Goal: Task Accomplishment & Management: Use online tool/utility

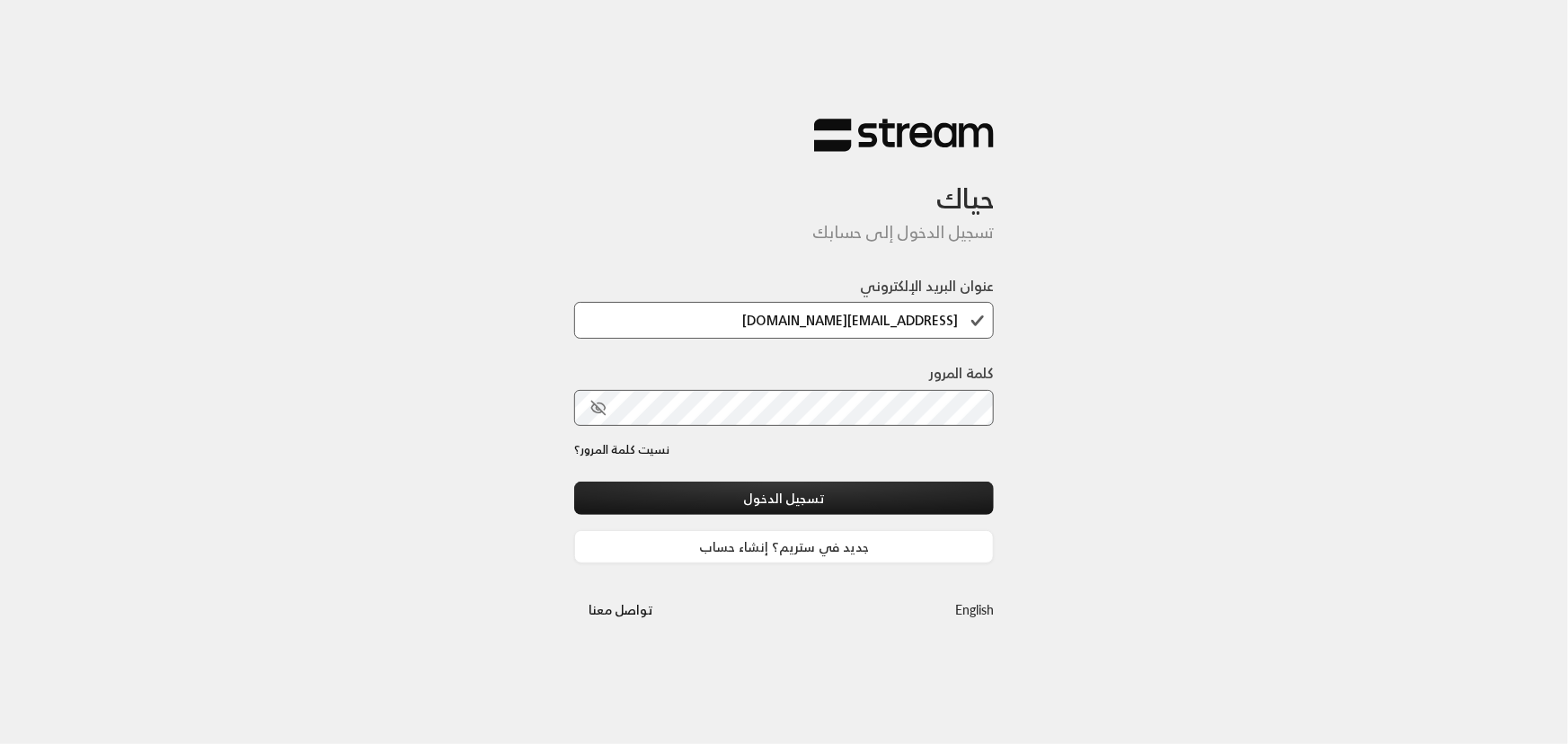
click at [574, 482] on button "تسجيل الدخول" at bounding box center [784, 498] width 420 height 33
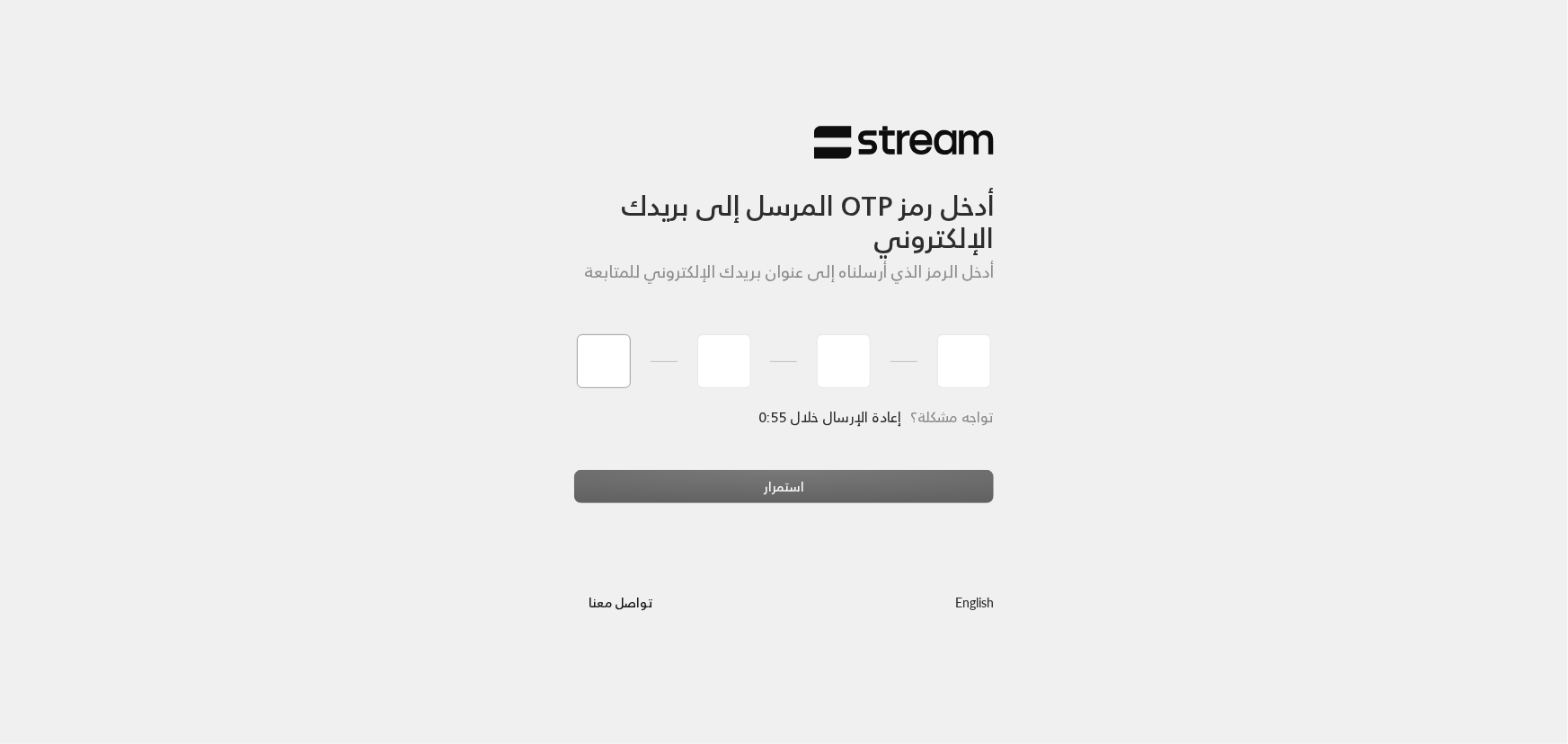
type input "1"
type input "2"
type input "3"
type input "4"
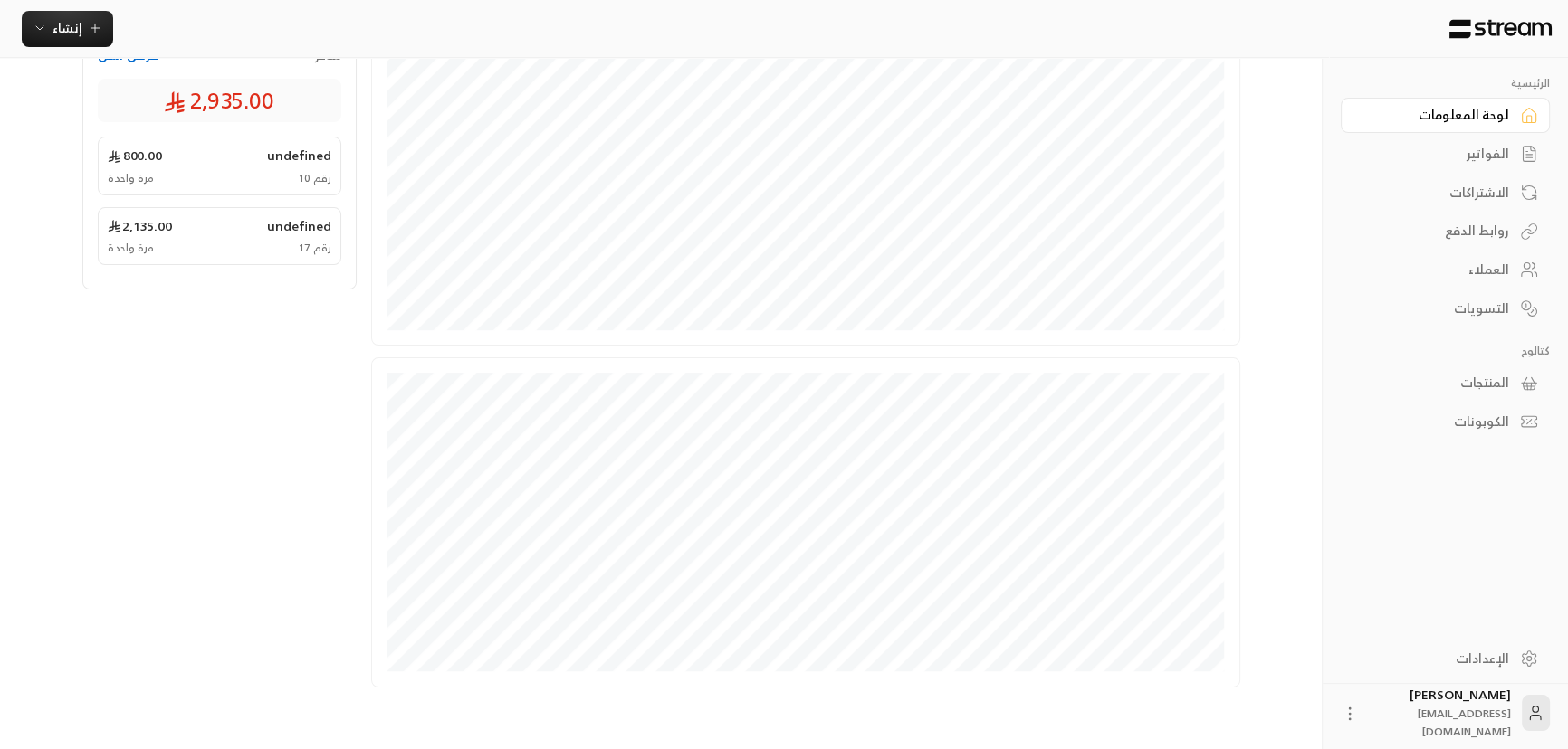
scroll to position [380, 0]
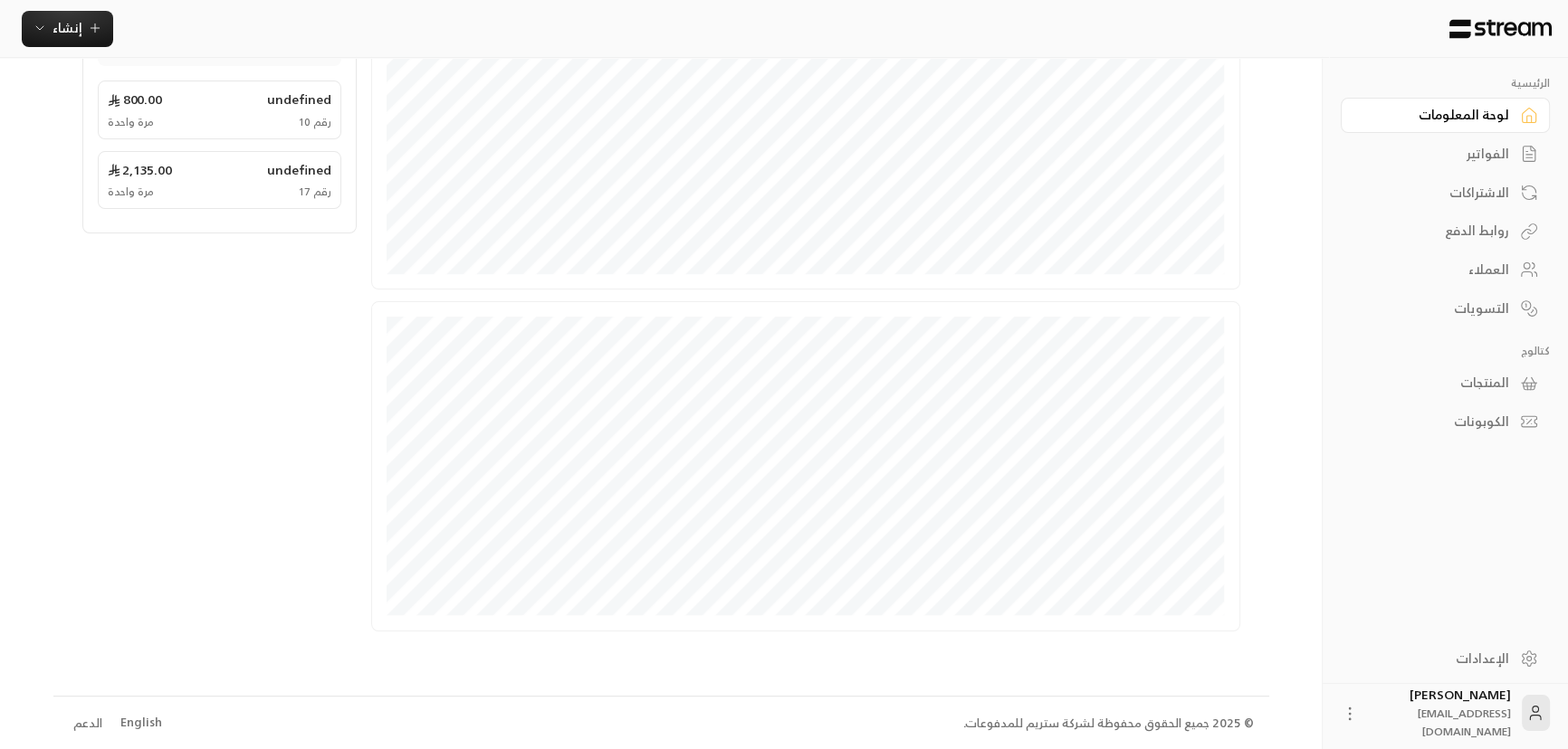
click at [136, 719] on div "English" at bounding box center [141, 722] width 42 height 18
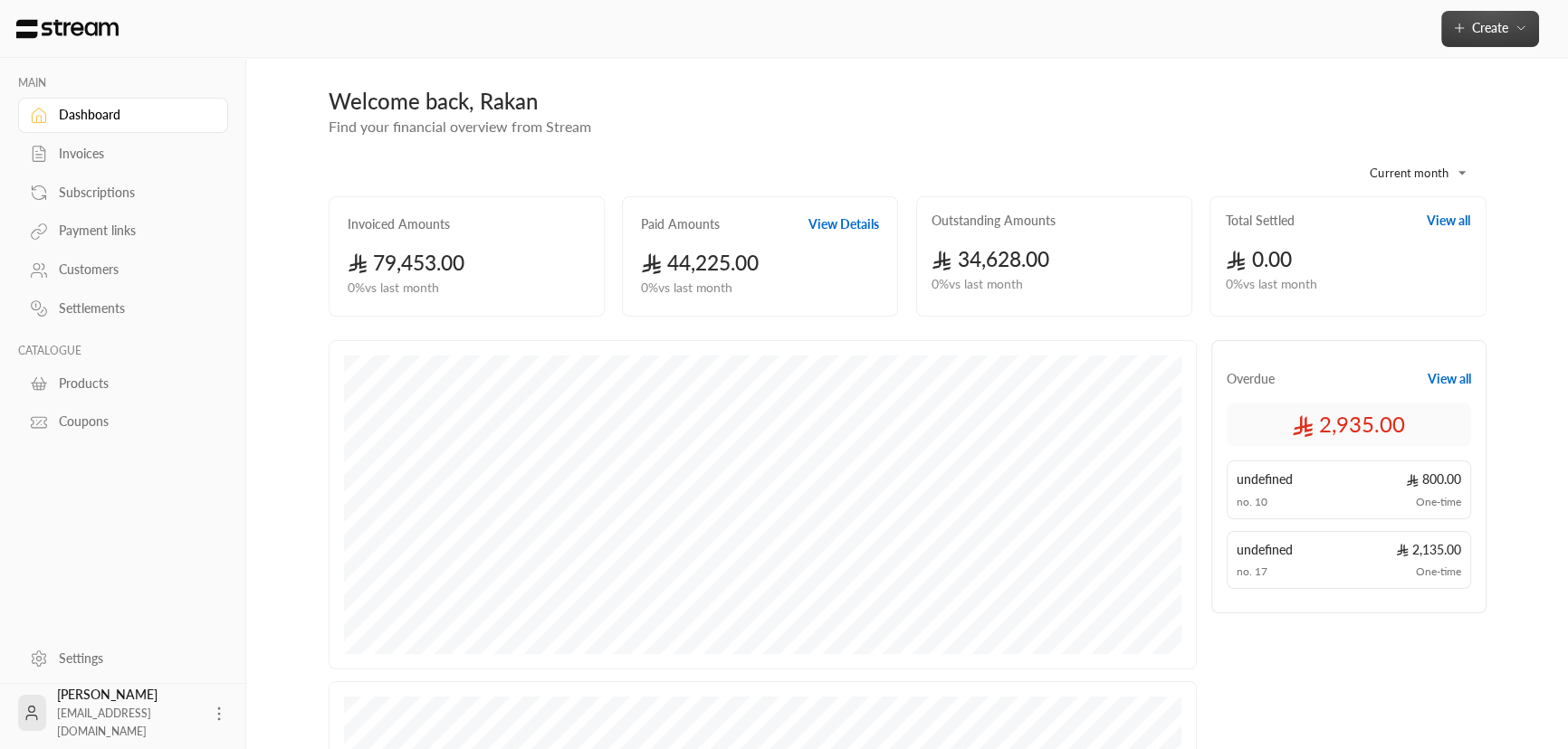
click at [1481, 36] on button "Create" at bounding box center [1489, 28] width 98 height 36
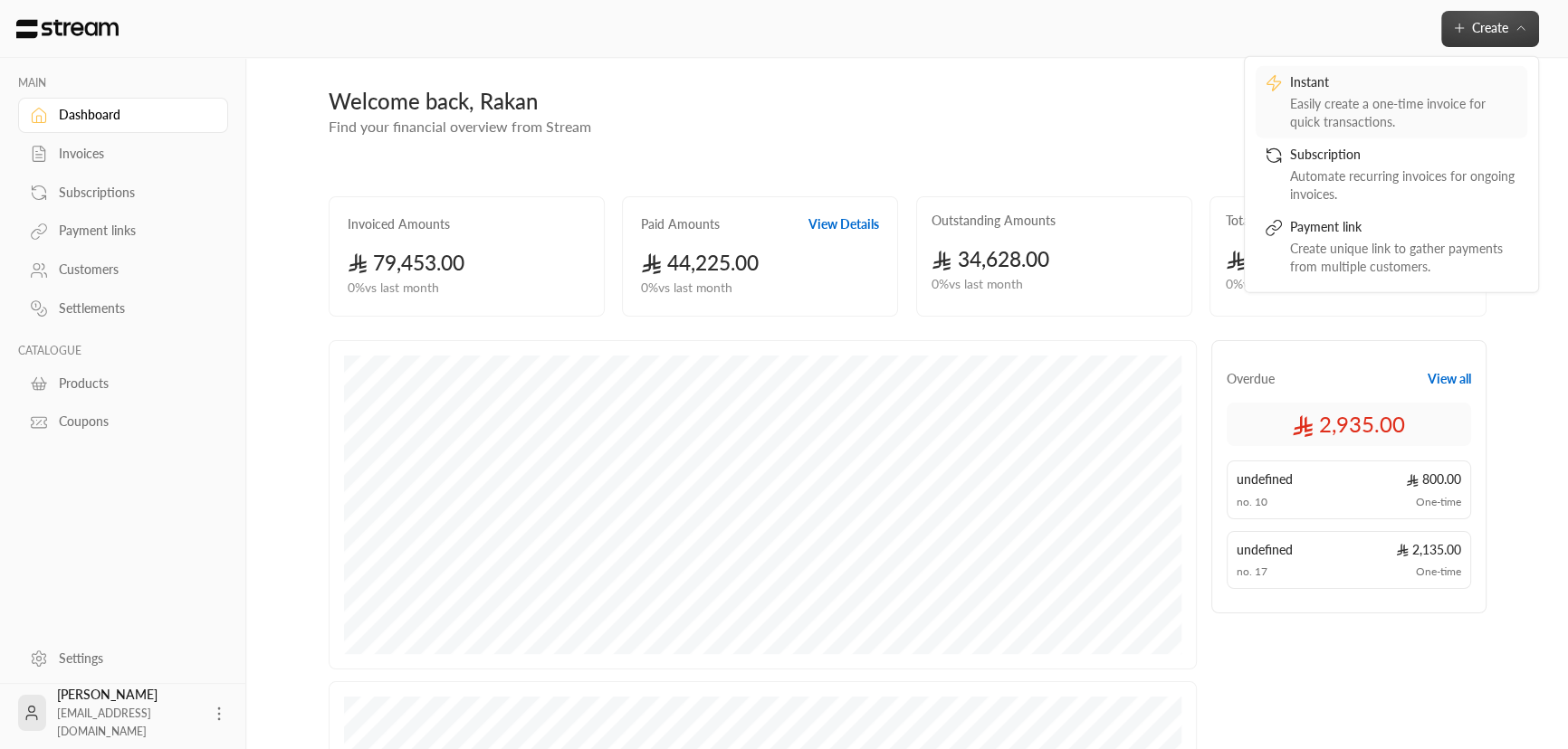
click at [1355, 109] on div "Easily create a one-time invoice for quick transactions." at bounding box center [1404, 112] width 228 height 36
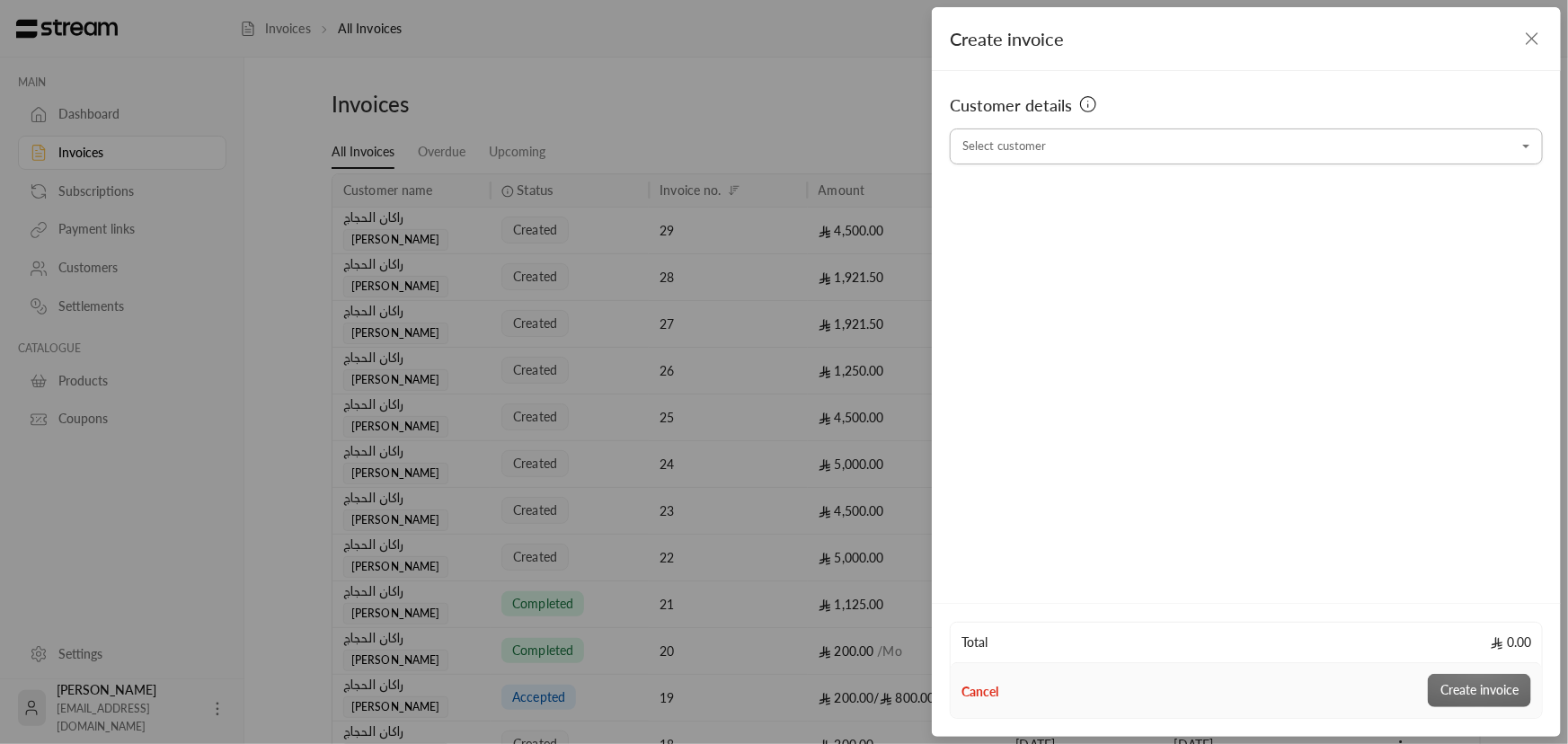
click at [1137, 160] on input "Select customer" at bounding box center [1246, 147] width 593 height 31
click at [1011, 236] on span "راكان الحجاج" at bounding box center [1004, 241] width 66 height 15
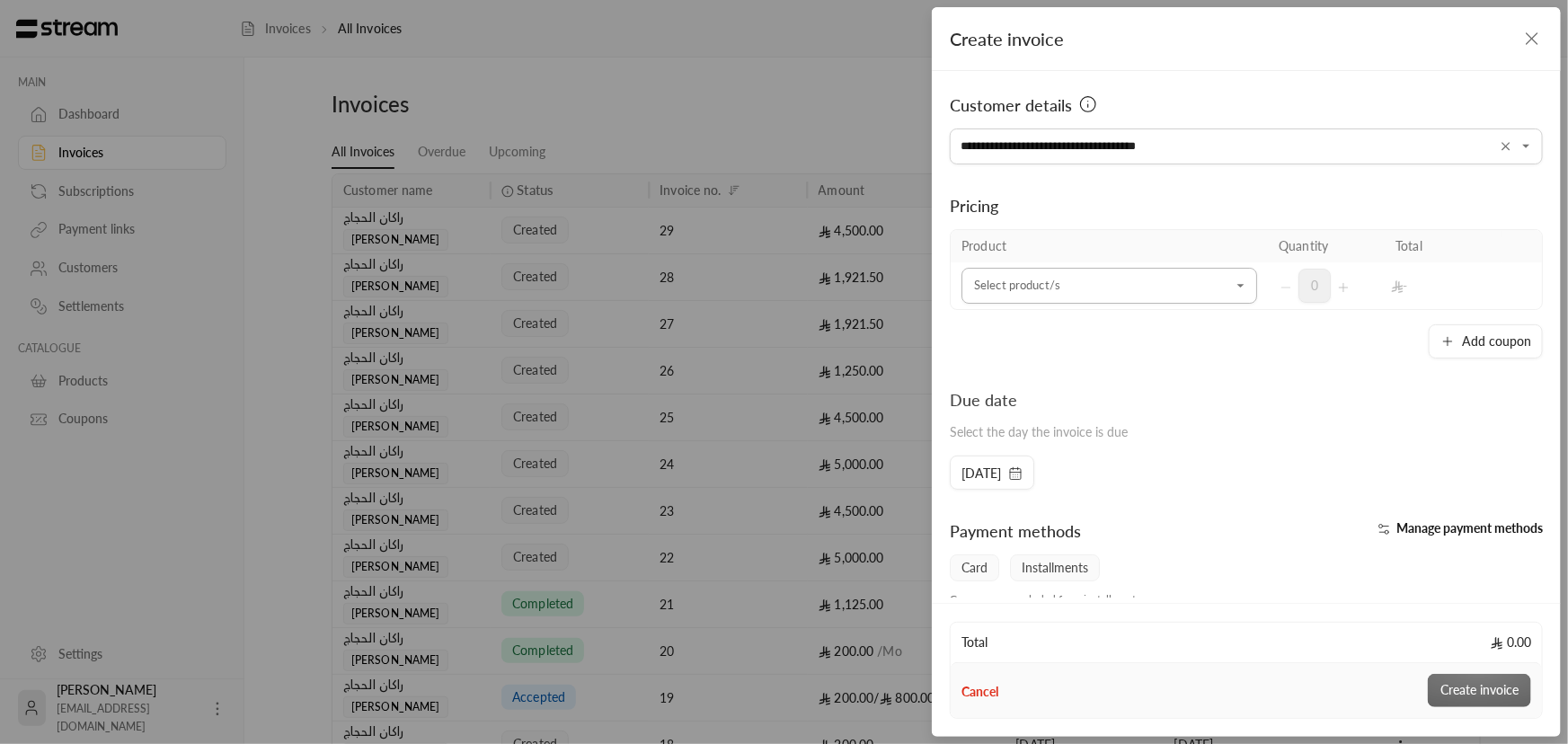
type input "**********"
click at [1028, 285] on input "Select customer" at bounding box center [1108, 286] width 295 height 31
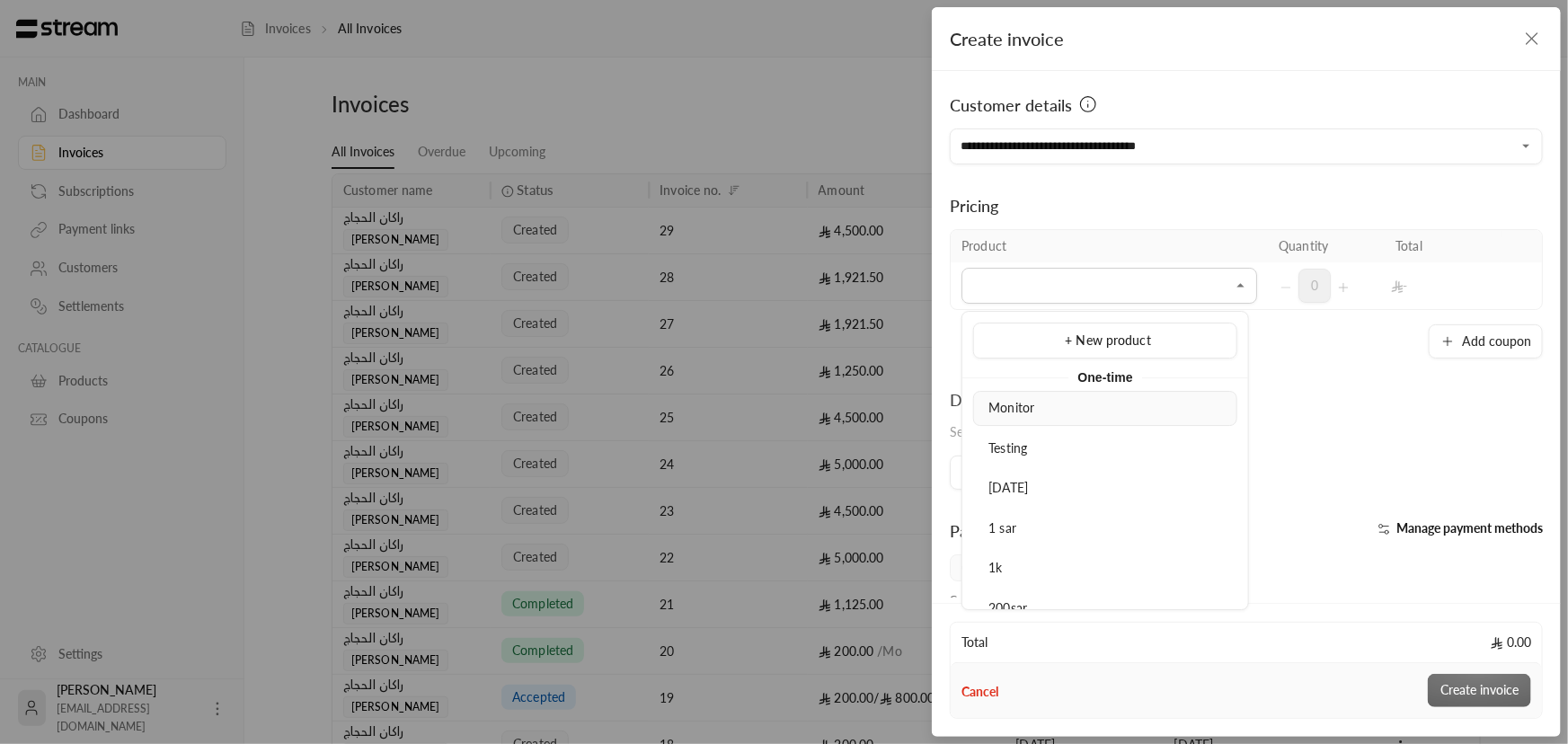
click at [1027, 414] on span "Monitor" at bounding box center [1011, 407] width 46 height 15
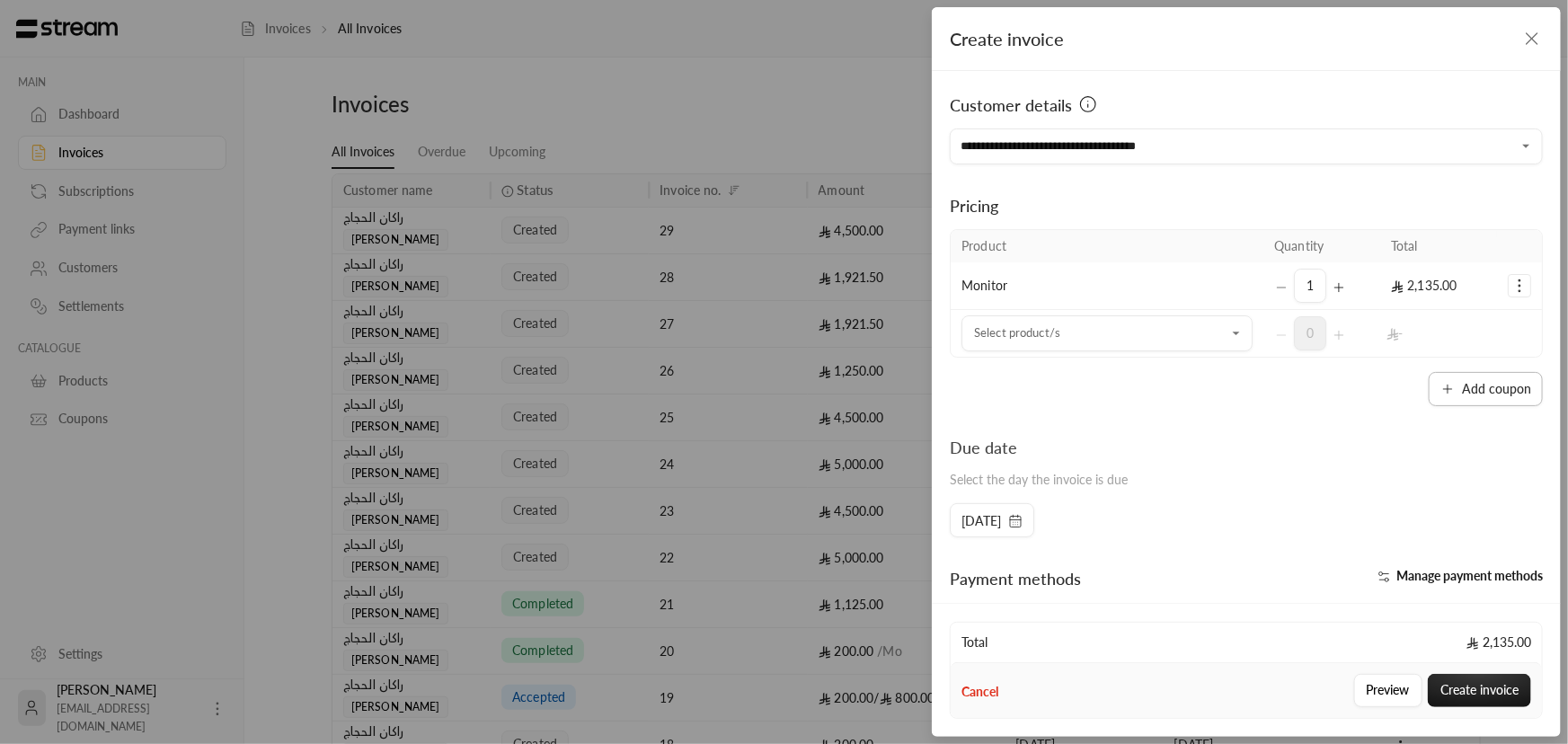
click at [1500, 382] on button "Add coupon" at bounding box center [1484, 389] width 114 height 34
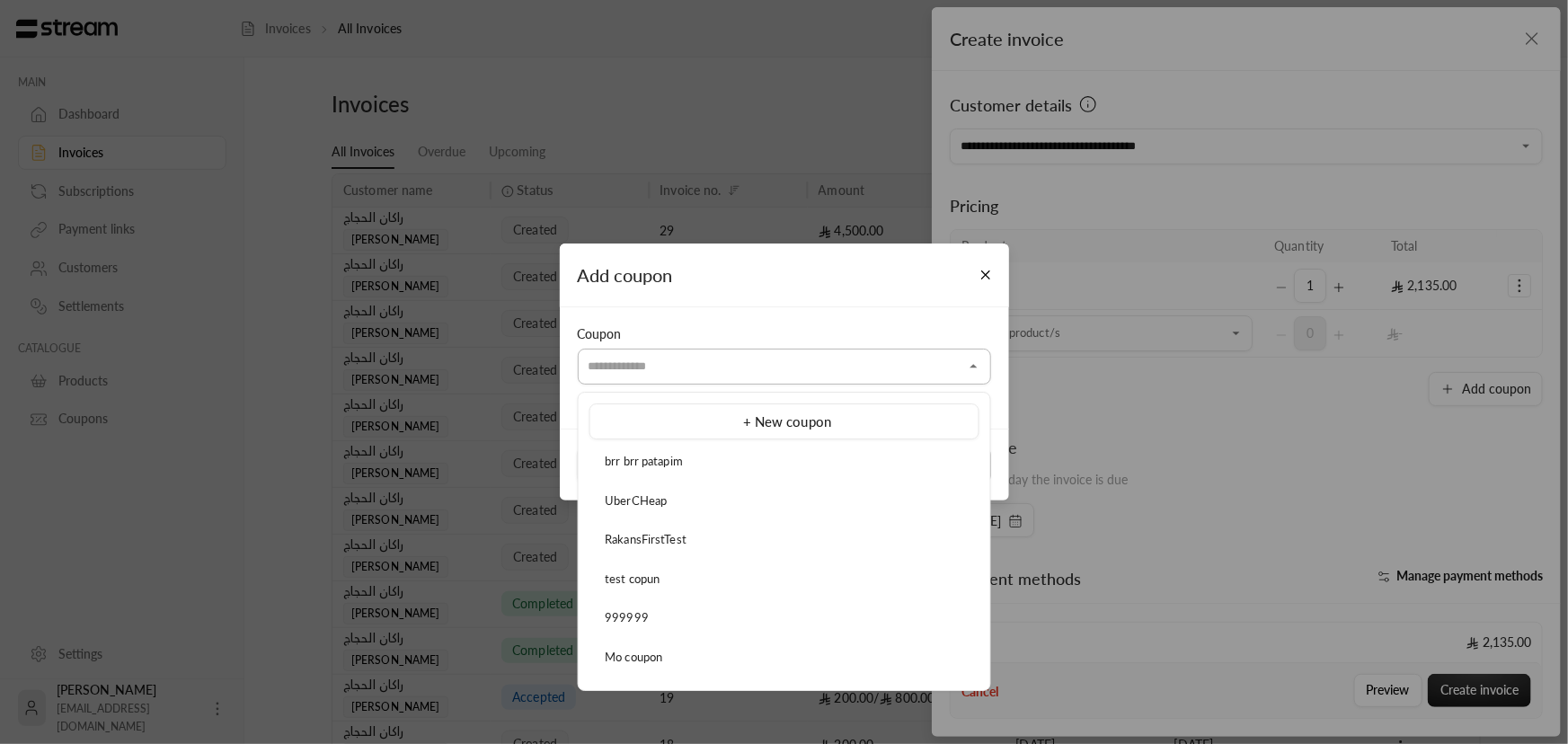
click at [761, 373] on input "Select customer" at bounding box center [784, 367] width 414 height 31
click at [656, 453] on div "brr brr patapim" at bounding box center [784, 462] width 370 height 18
type input "**********"
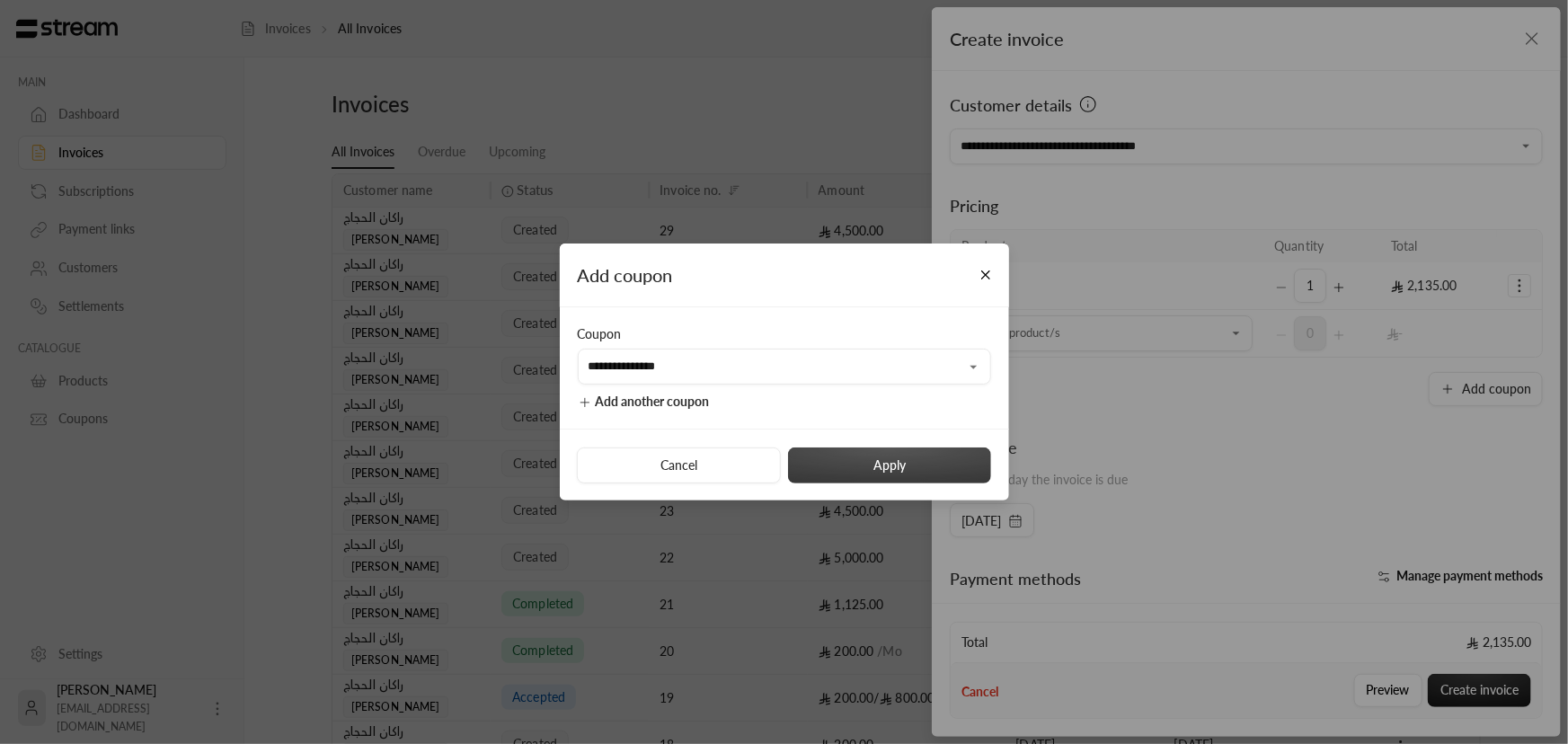
click at [872, 474] on button "Apply" at bounding box center [889, 466] width 203 height 36
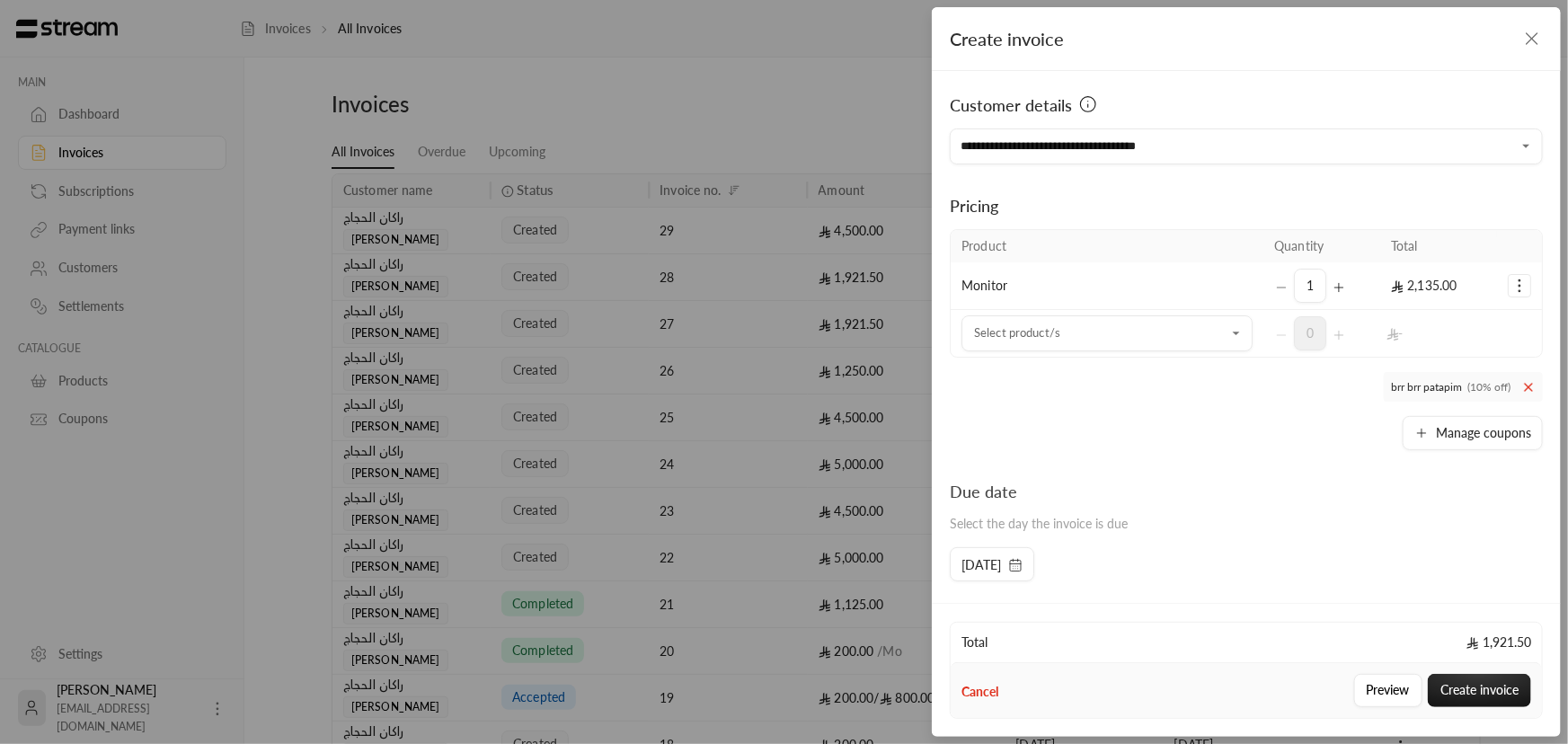
click at [1521, 381] on icon at bounding box center [1528, 387] width 14 height 14
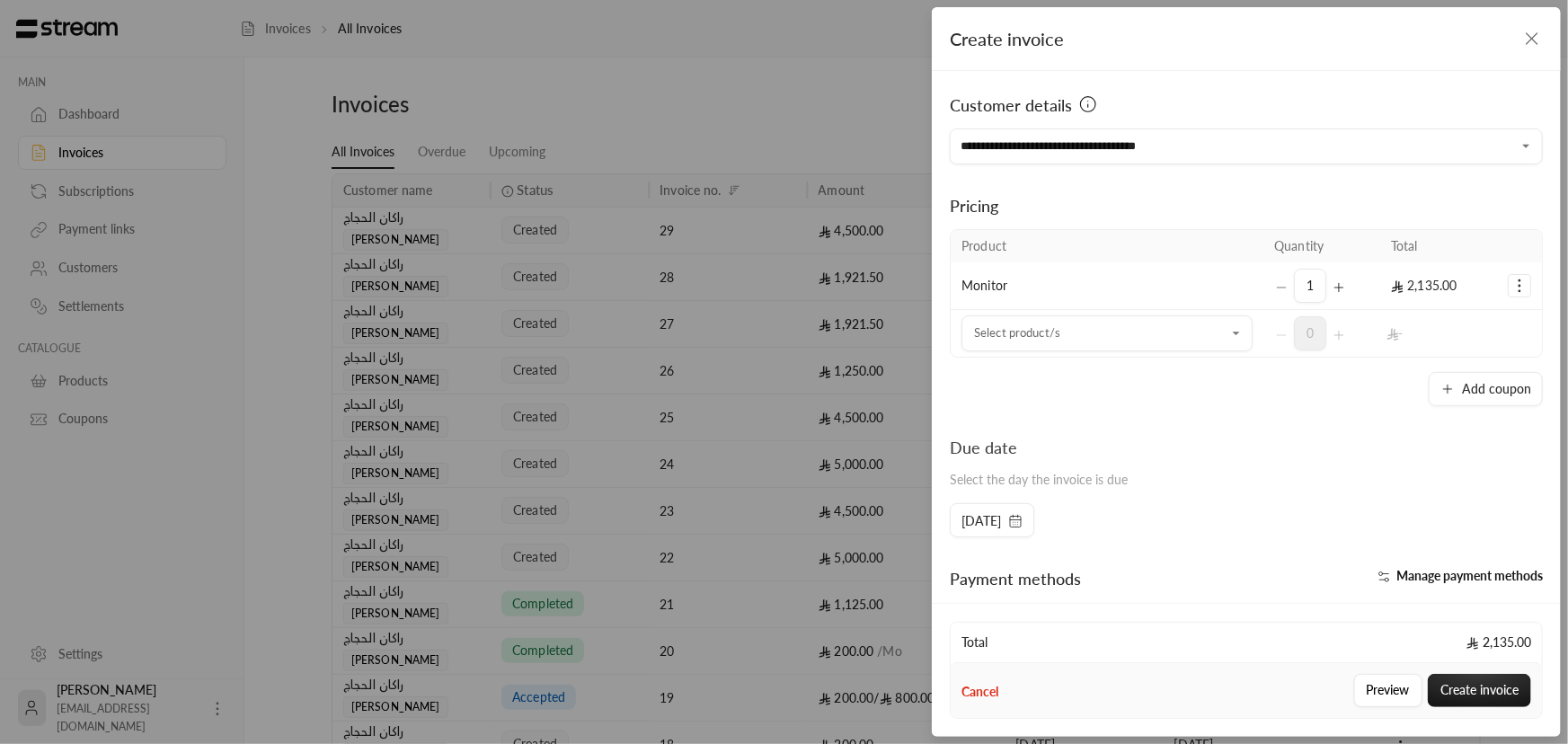
click at [1510, 278] on icon "Selected Products" at bounding box center [1518, 285] width 18 height 18
click at [1460, 349] on link "Remove product" at bounding box center [1462, 361] width 111 height 31
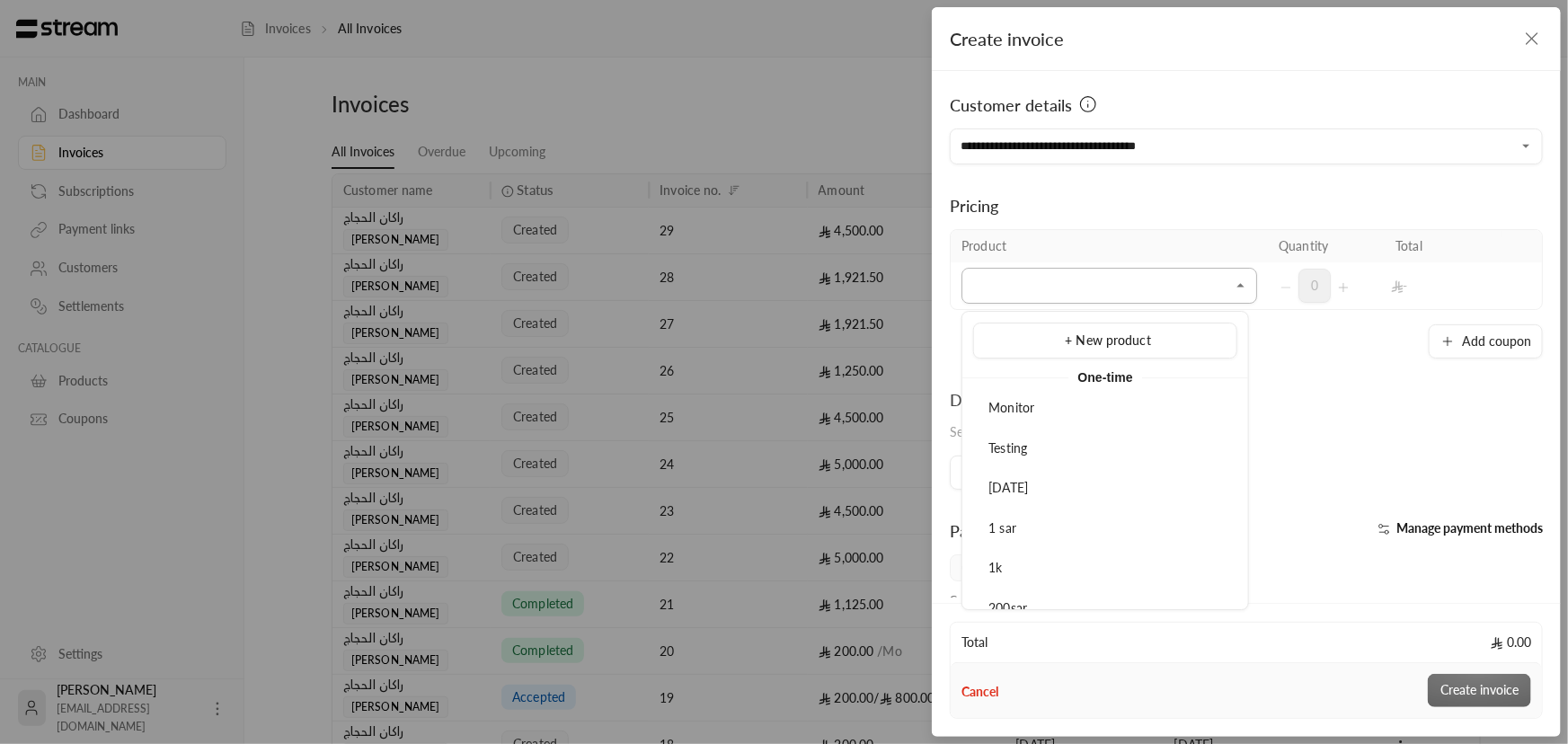
click at [1201, 296] on input "Select customer" at bounding box center [1108, 286] width 295 height 31
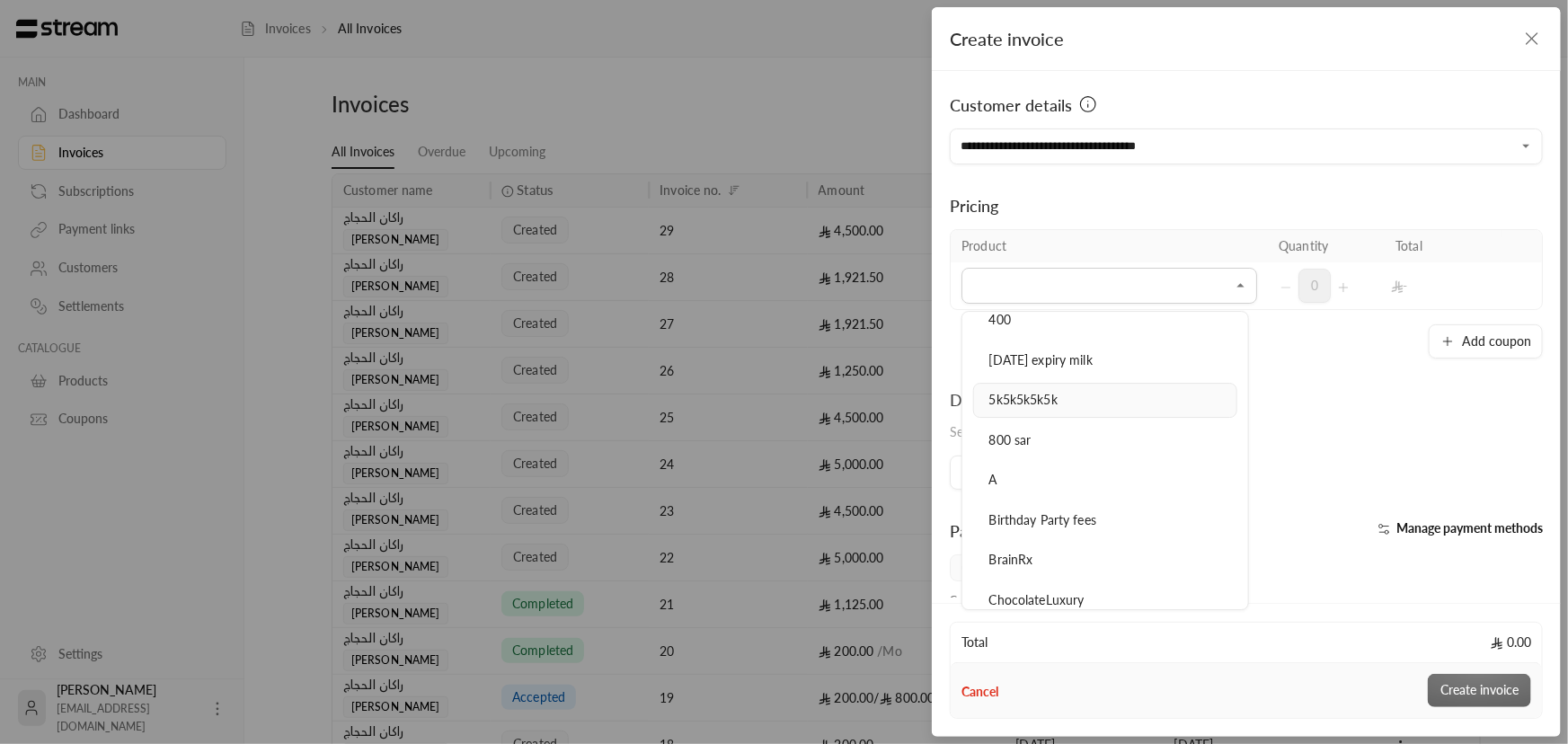
click at [1039, 399] on span "5k5k5k5k5k" at bounding box center [1023, 400] width 69 height 15
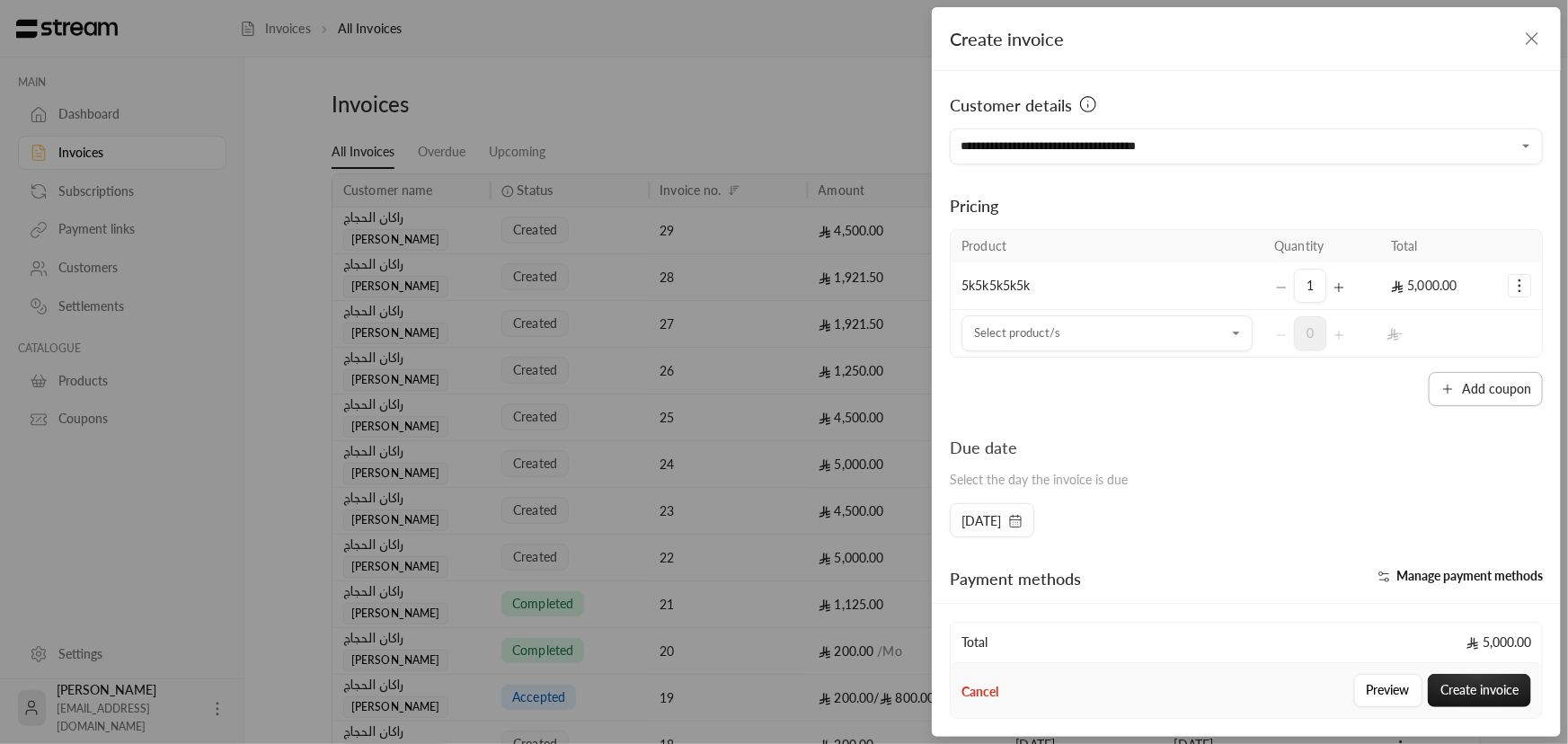
click at [1482, 386] on button "Add coupon" at bounding box center [1484, 389] width 114 height 34
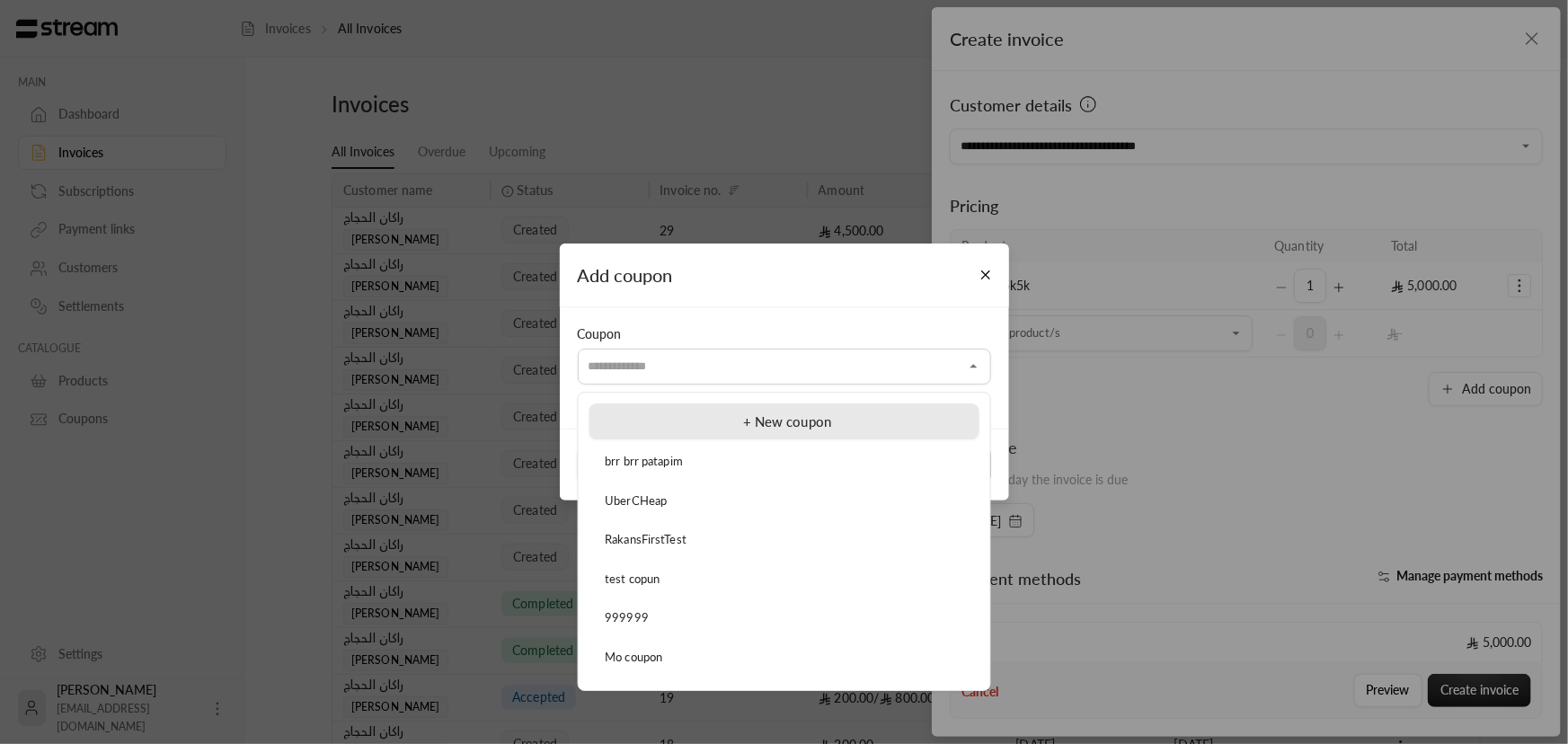
drag, startPoint x: 831, startPoint y: 373, endPoint x: 756, endPoint y: 415, distance: 86.0
click at [830, 374] on input "Select customer" at bounding box center [784, 367] width 414 height 31
drag, startPoint x: 651, startPoint y: 463, endPoint x: 745, endPoint y: 463, distance: 94.0
click at [652, 463] on span "brr brr patapim" at bounding box center [643, 461] width 78 height 14
type input "**********"
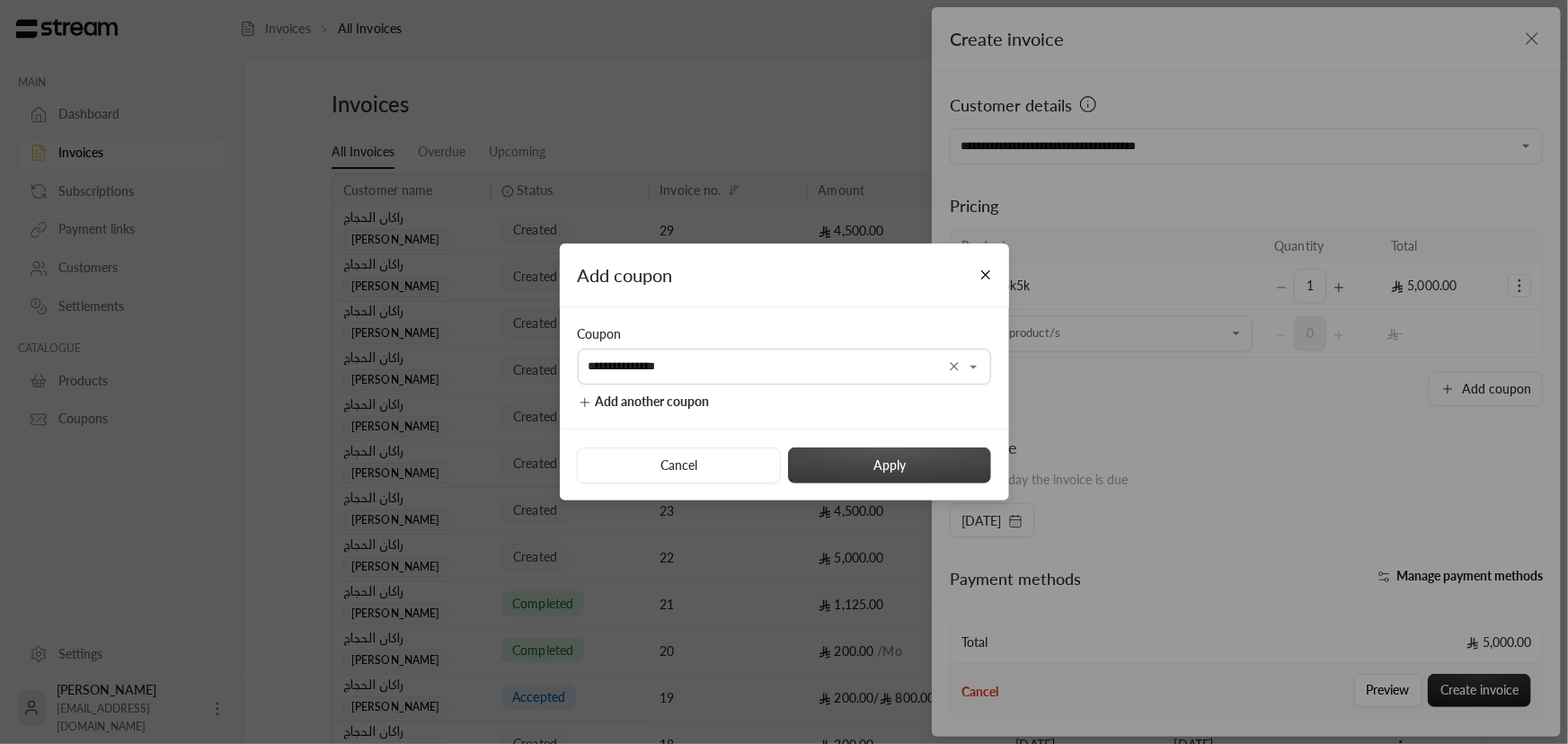
click at [928, 467] on button "Apply" at bounding box center [889, 466] width 203 height 36
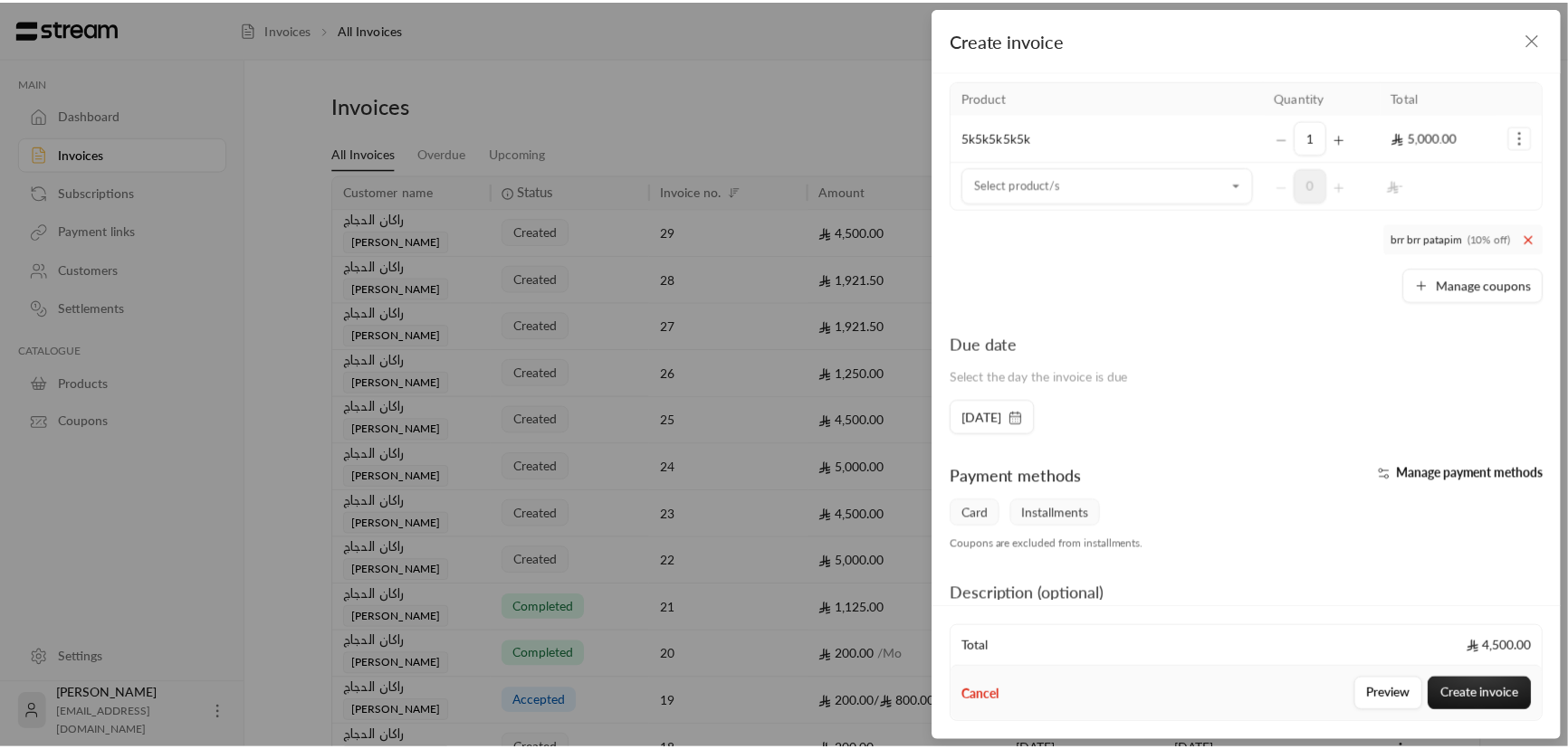
scroll to position [246, 0]
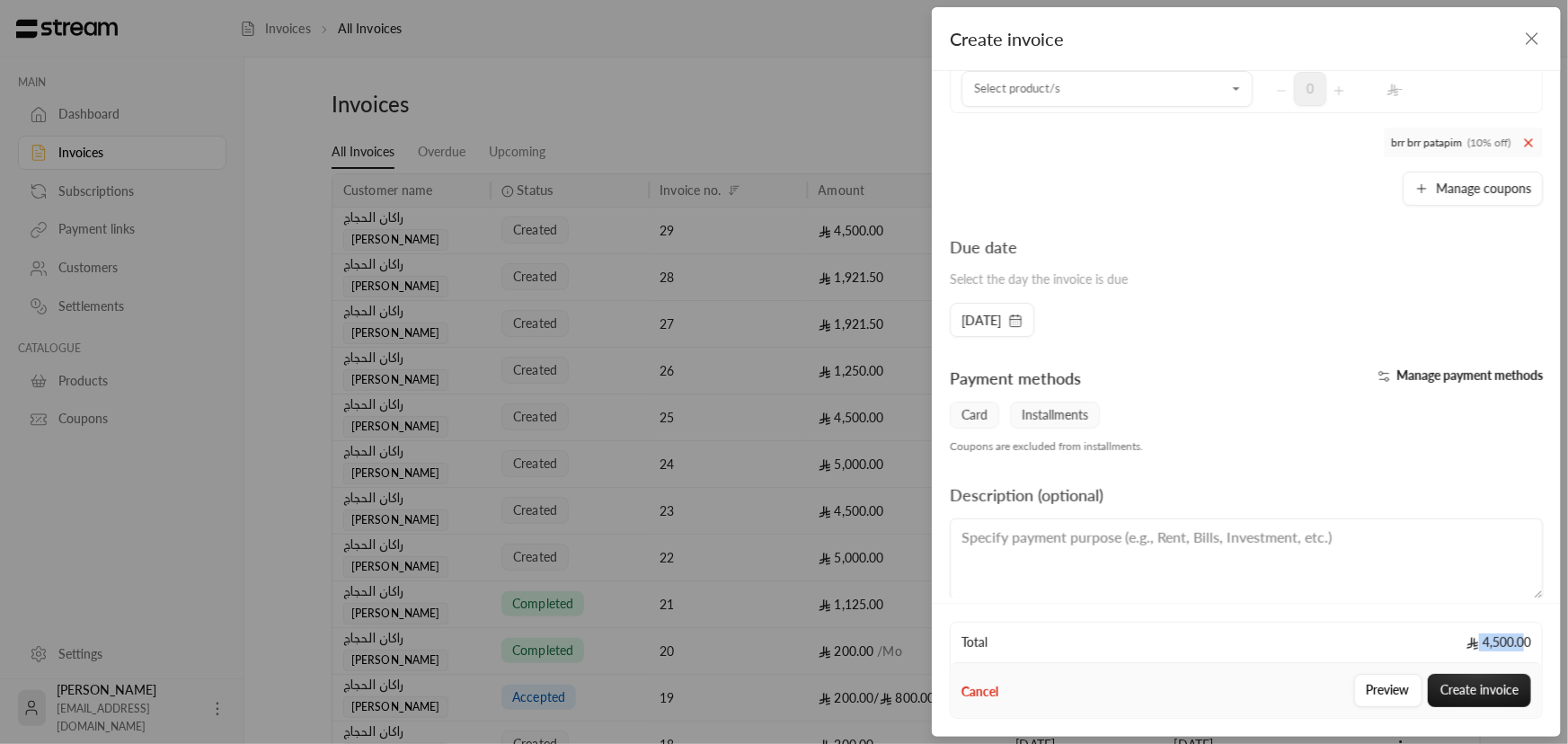
drag, startPoint x: 1475, startPoint y: 638, endPoint x: 1526, endPoint y: 641, distance: 51.1
click at [1526, 641] on span "4,500.00" at bounding box center [1498, 642] width 65 height 18
click at [1285, 277] on div "Due date Select the day the invoice is due" at bounding box center [1247, 268] width 611 height 69
drag, startPoint x: 1471, startPoint y: 695, endPoint x: 1459, endPoint y: 690, distance: 13.0
click at [1469, 695] on button "Create invoice" at bounding box center [1479, 690] width 103 height 33
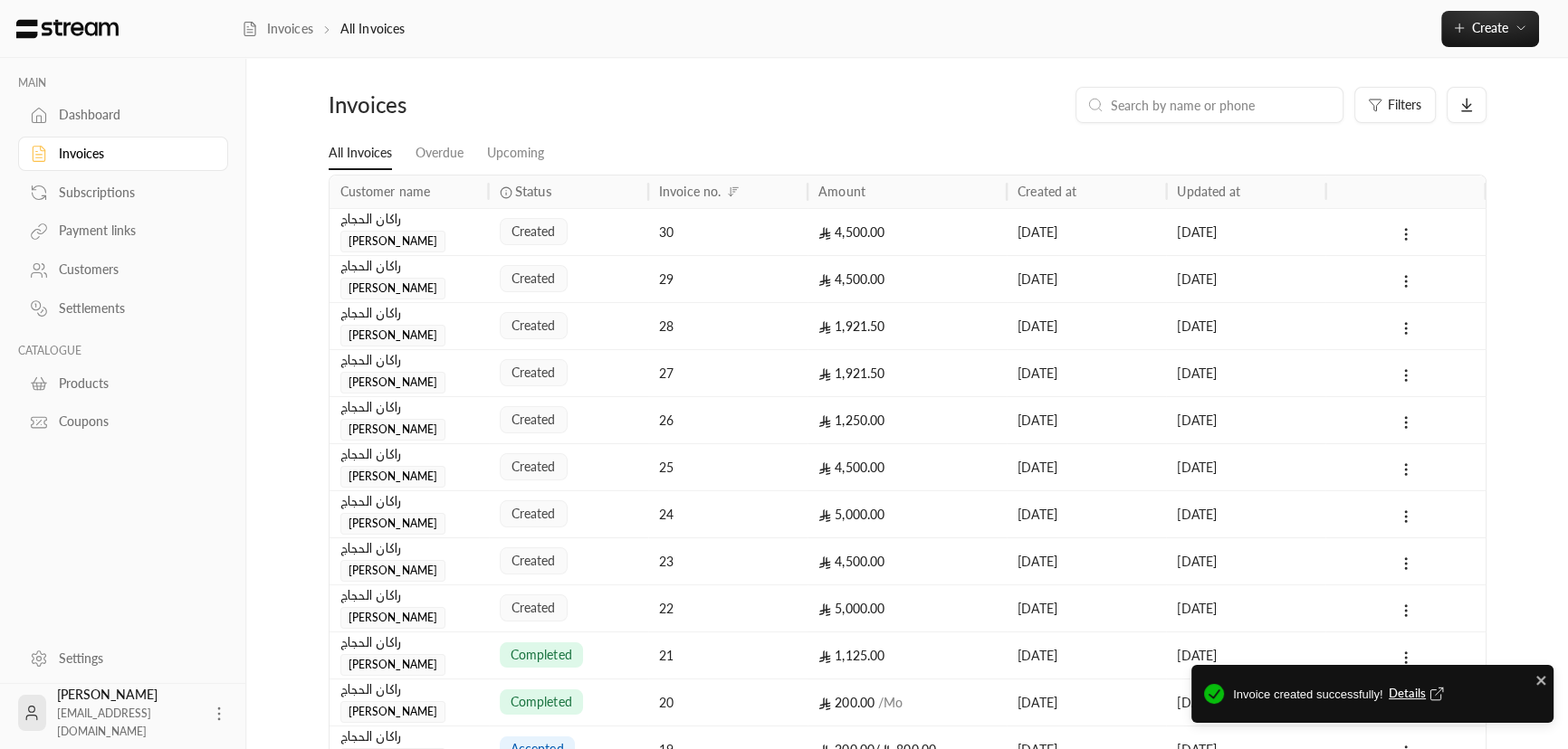
click at [884, 241] on div "4,500.00" at bounding box center [907, 232] width 177 height 46
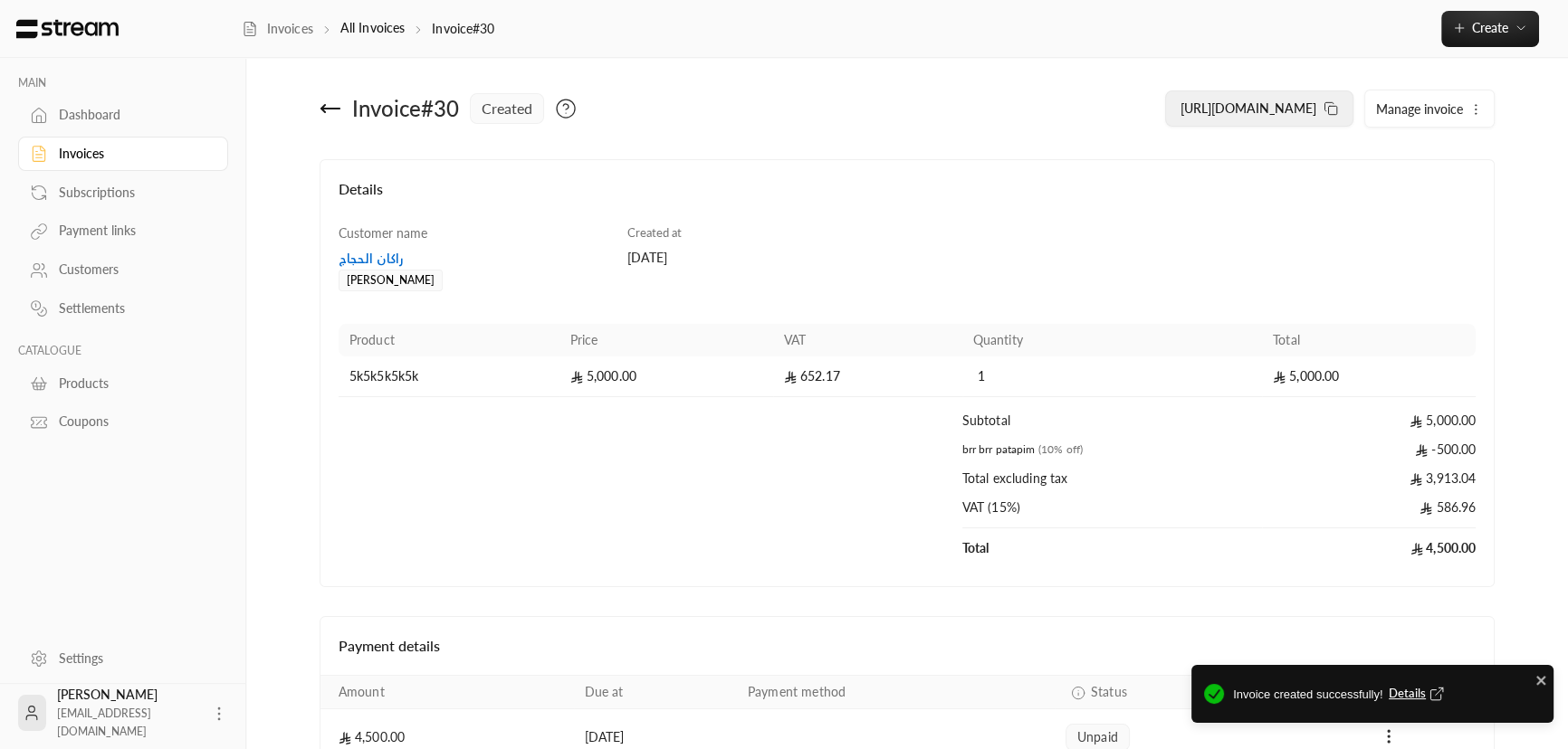
click at [1329, 110] on rect at bounding box center [1333, 111] width 9 height 9
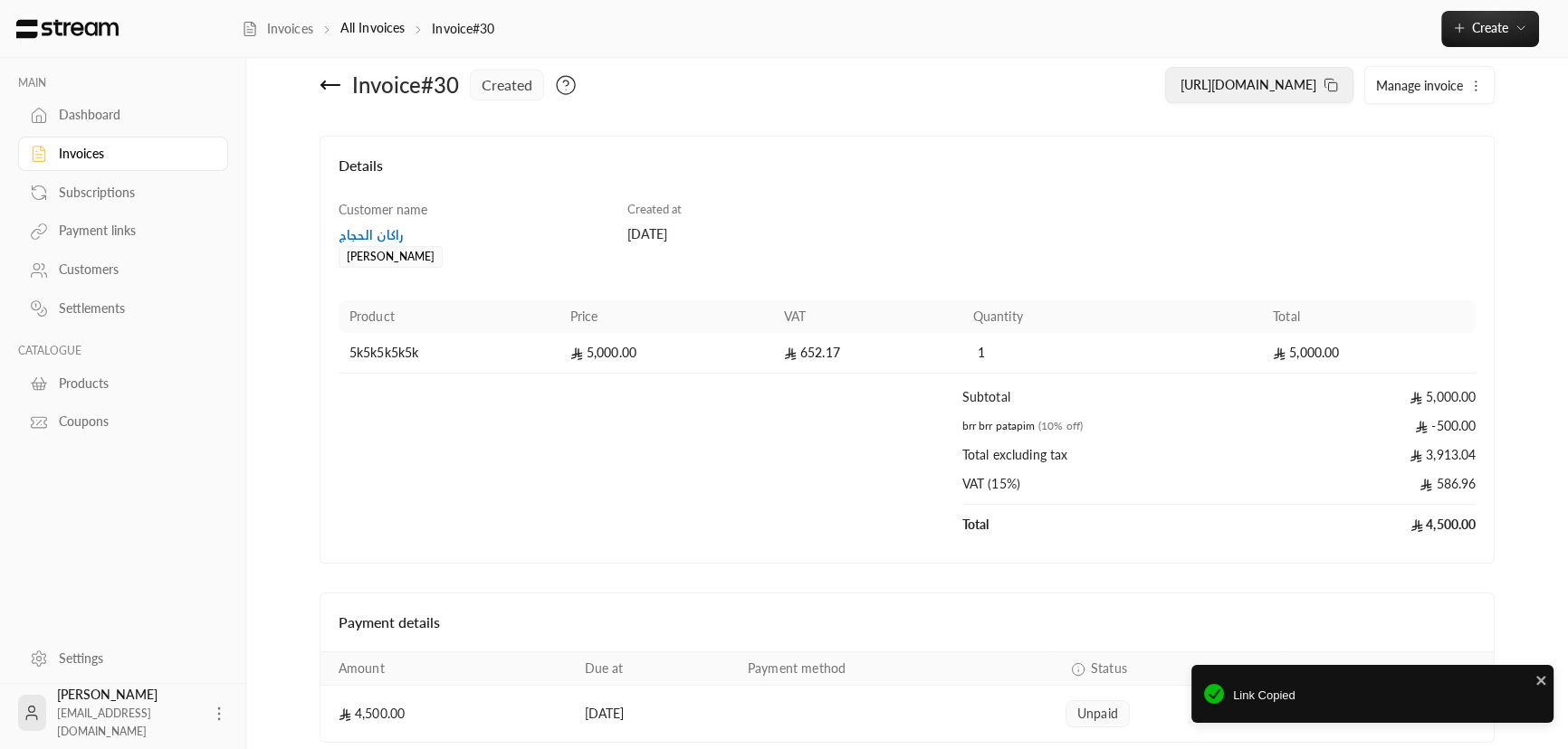
scroll to position [81, 0]
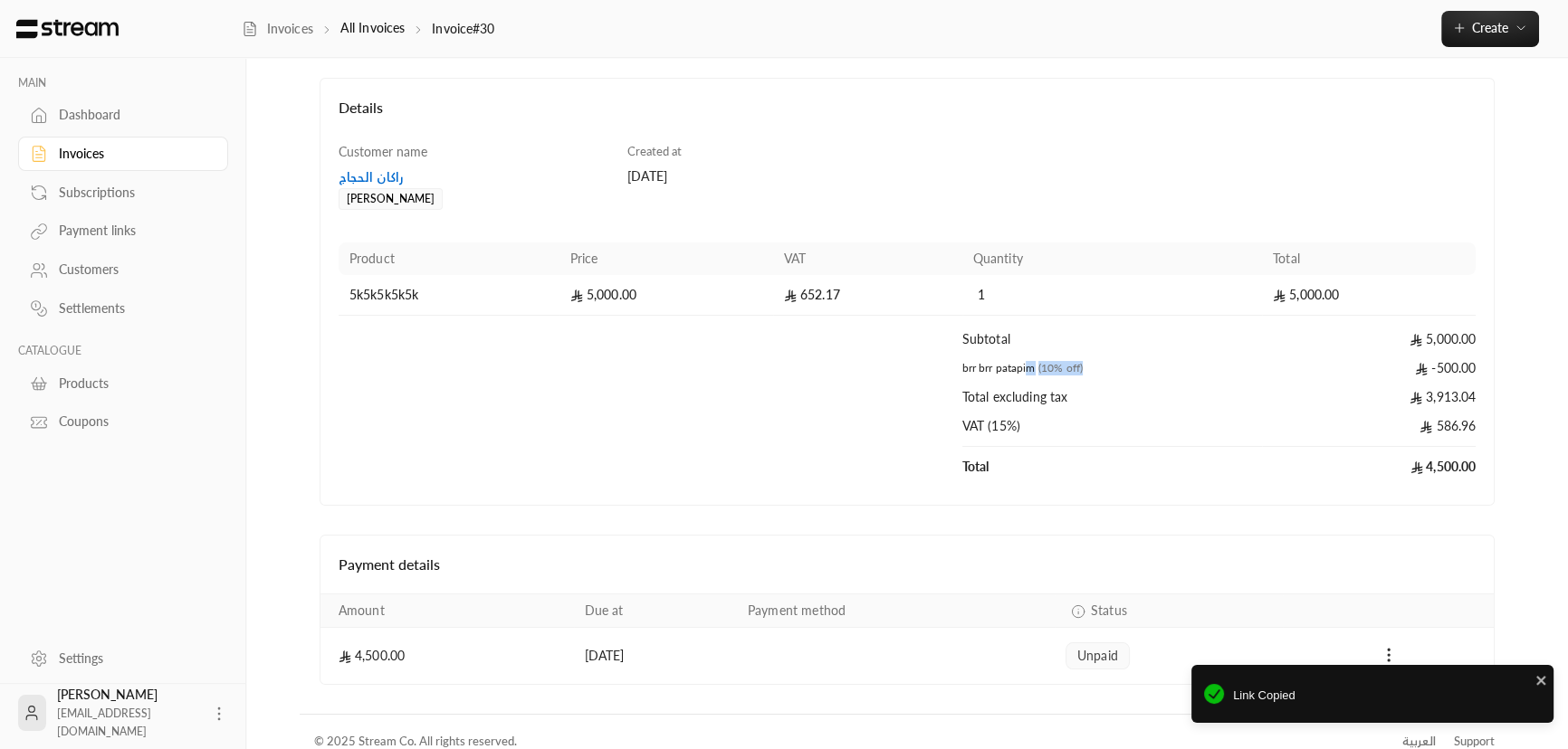
drag, startPoint x: 1029, startPoint y: 367, endPoint x: 1097, endPoint y: 371, distance: 68.1
click at [1097, 371] on td "brr brr patapim (10% off)" at bounding box center [1112, 373] width 299 height 29
click at [1117, 396] on td "Total excluding tax" at bounding box center [1112, 402] width 299 height 29
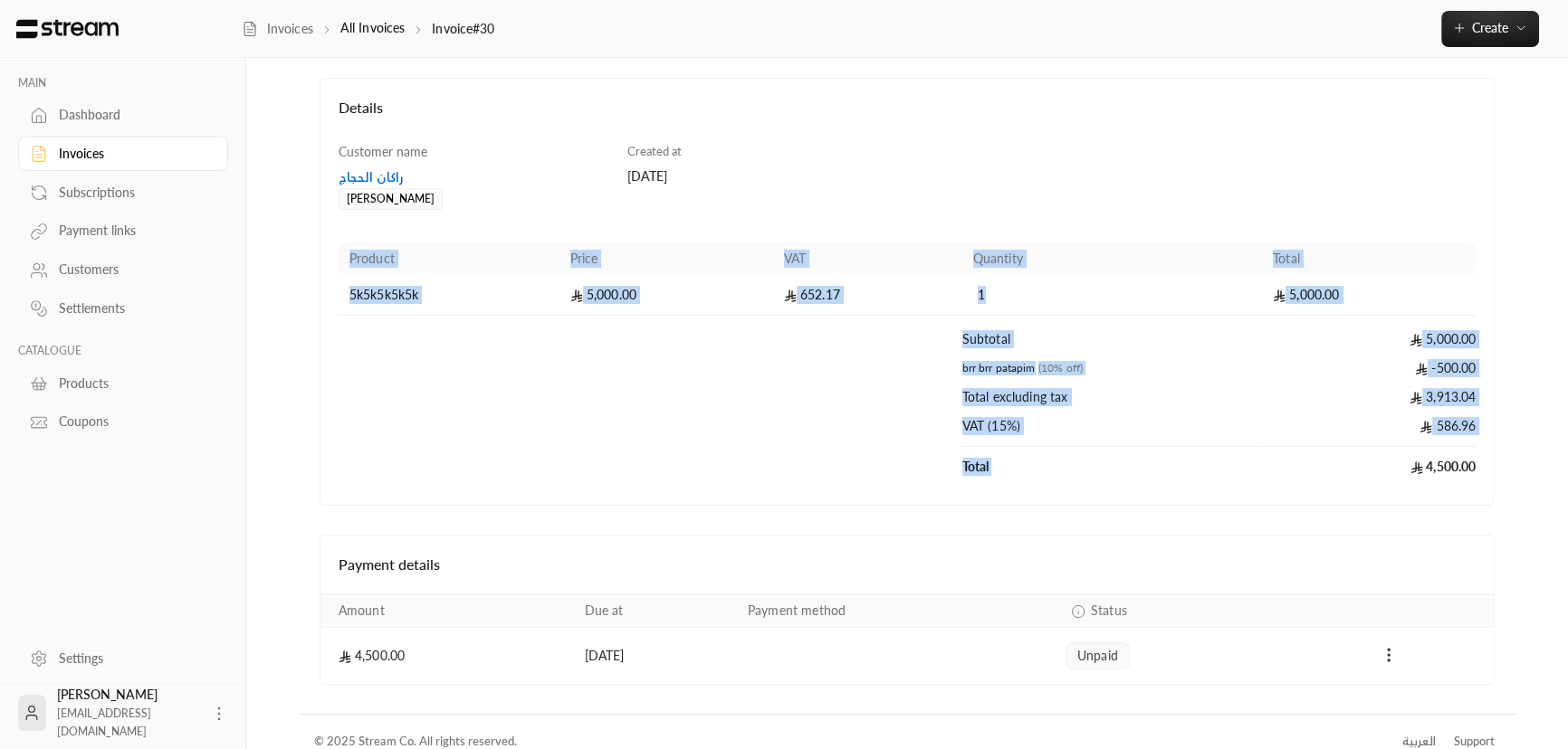
drag, startPoint x: 1451, startPoint y: 458, endPoint x: 1378, endPoint y: 458, distance: 73.0
click at [1378, 458] on div "Product Price VAT Quantity Total 5k5k5k5k5k 5,000.00 652.17 1 5,000.00 Subtotal…" at bounding box center [907, 359] width 1155 height 255
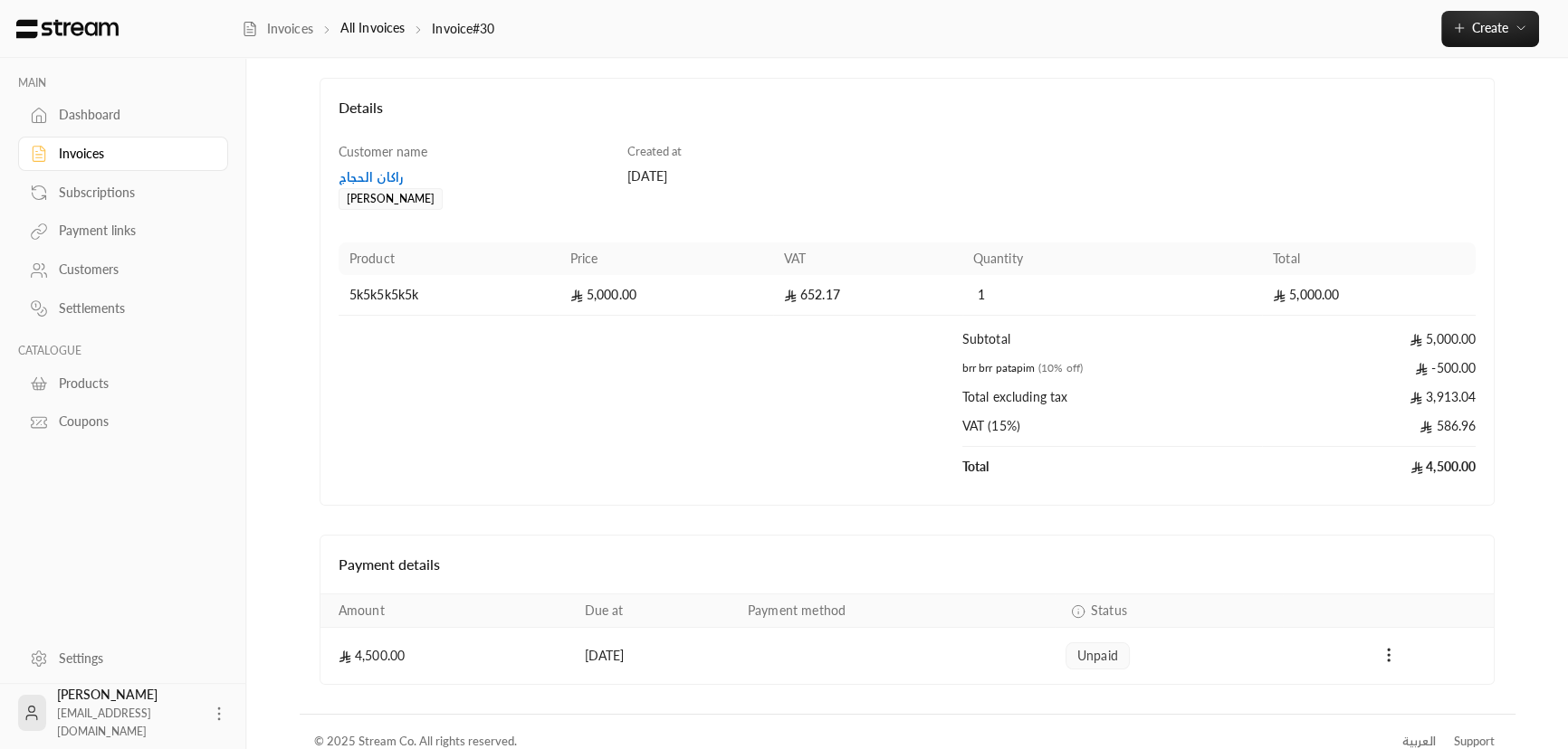
click at [1324, 512] on div "Details Customer name راكان الحجاج Mohammed Created at 02/09/2025 Product Price…" at bounding box center [908, 381] width 1158 height 607
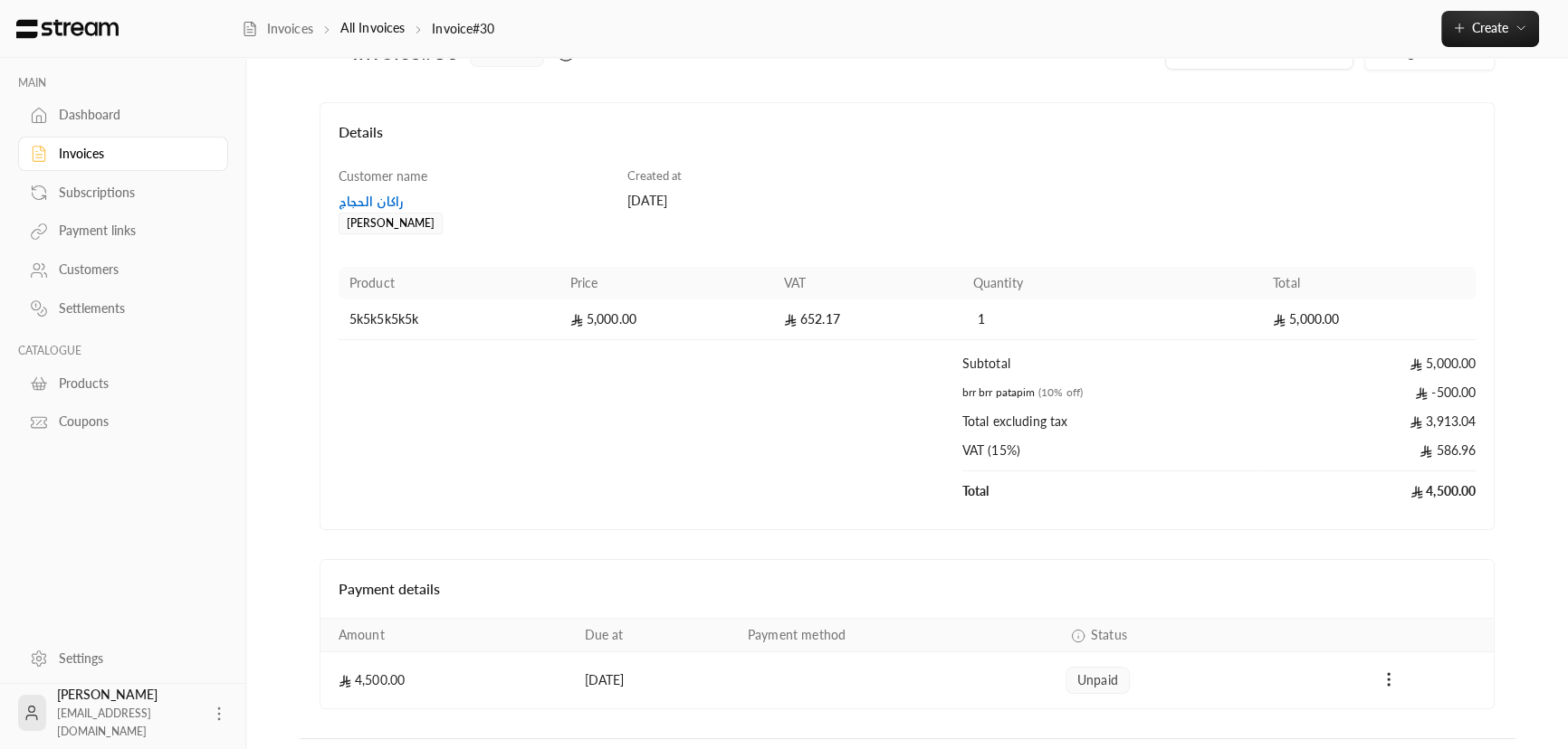
scroll to position [0, 0]
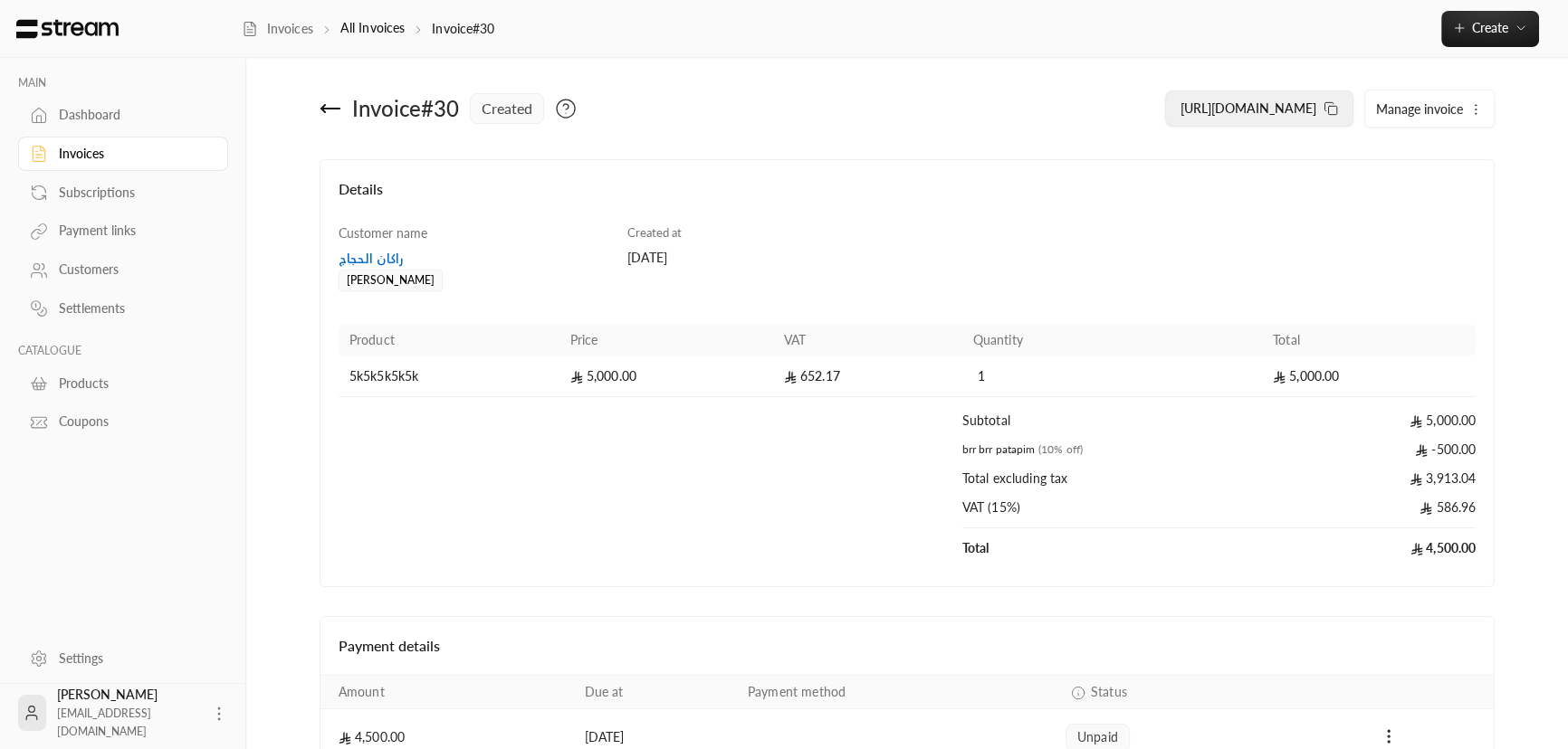
click at [1239, 107] on span "https://streampay.sa/ss/mQ2xQ" at bounding box center [1248, 108] width 135 height 15
click at [82, 27] on img at bounding box center [67, 28] width 106 height 20
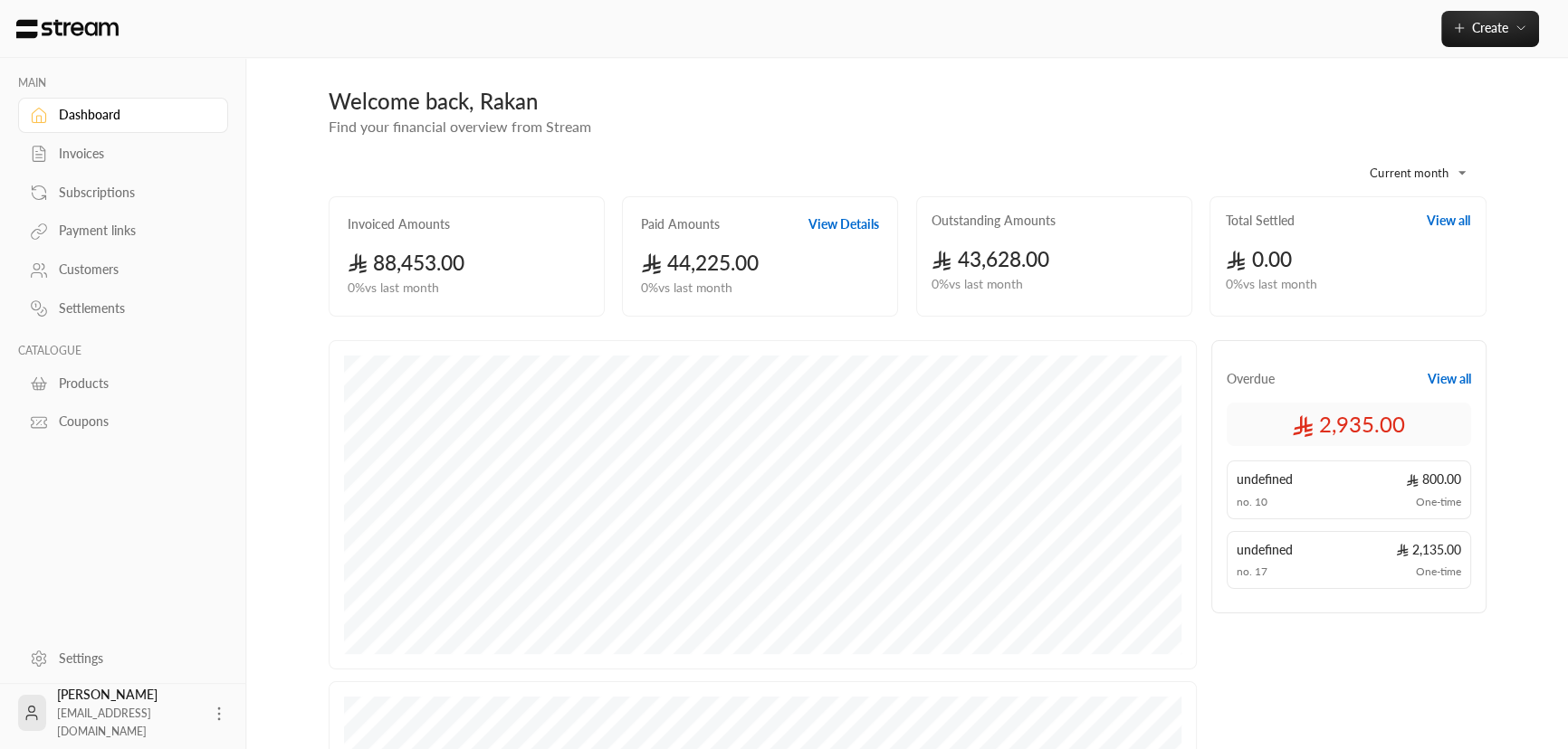
click at [75, 427] on div "Coupons" at bounding box center [132, 421] width 147 height 18
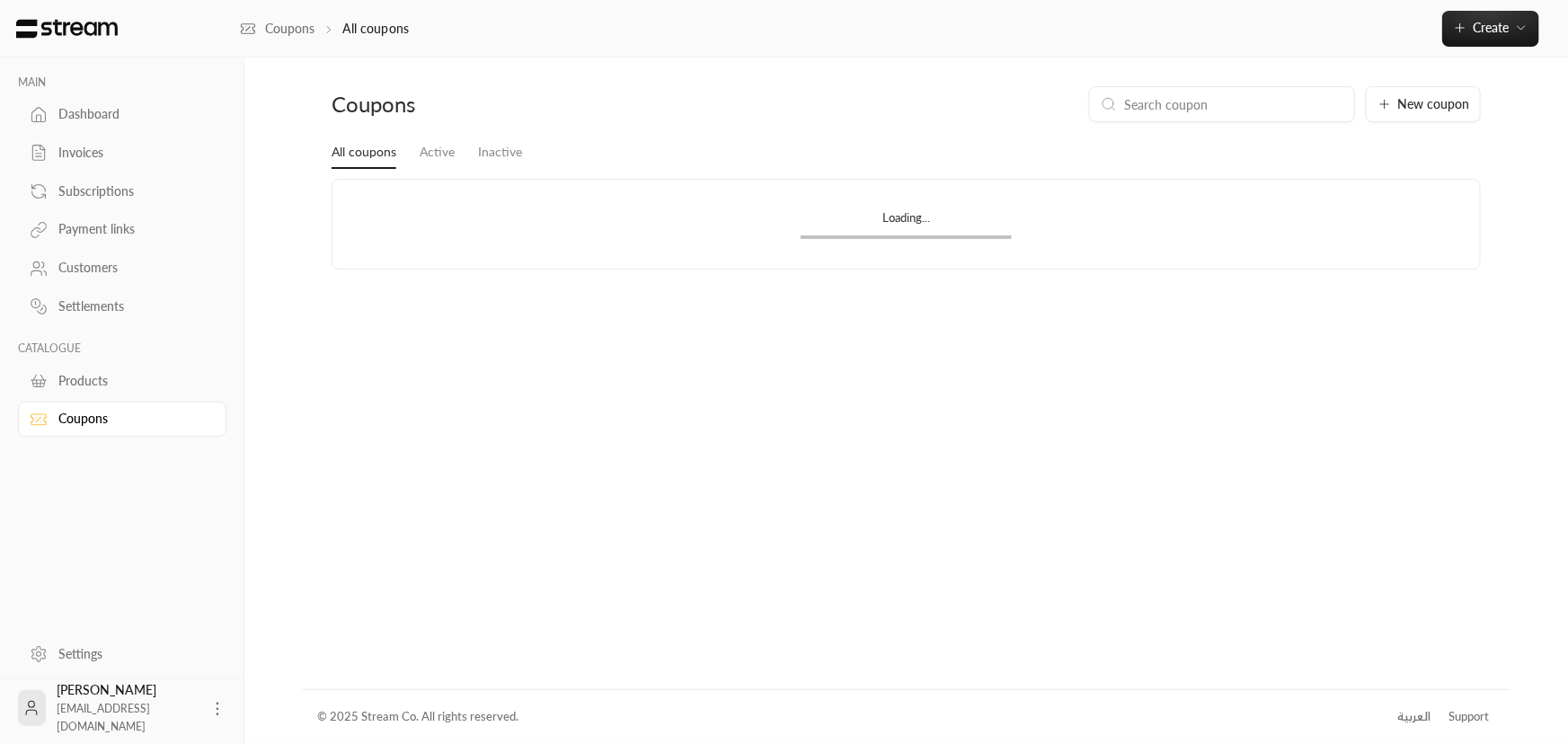
click at [91, 379] on div "Products" at bounding box center [131, 381] width 146 height 18
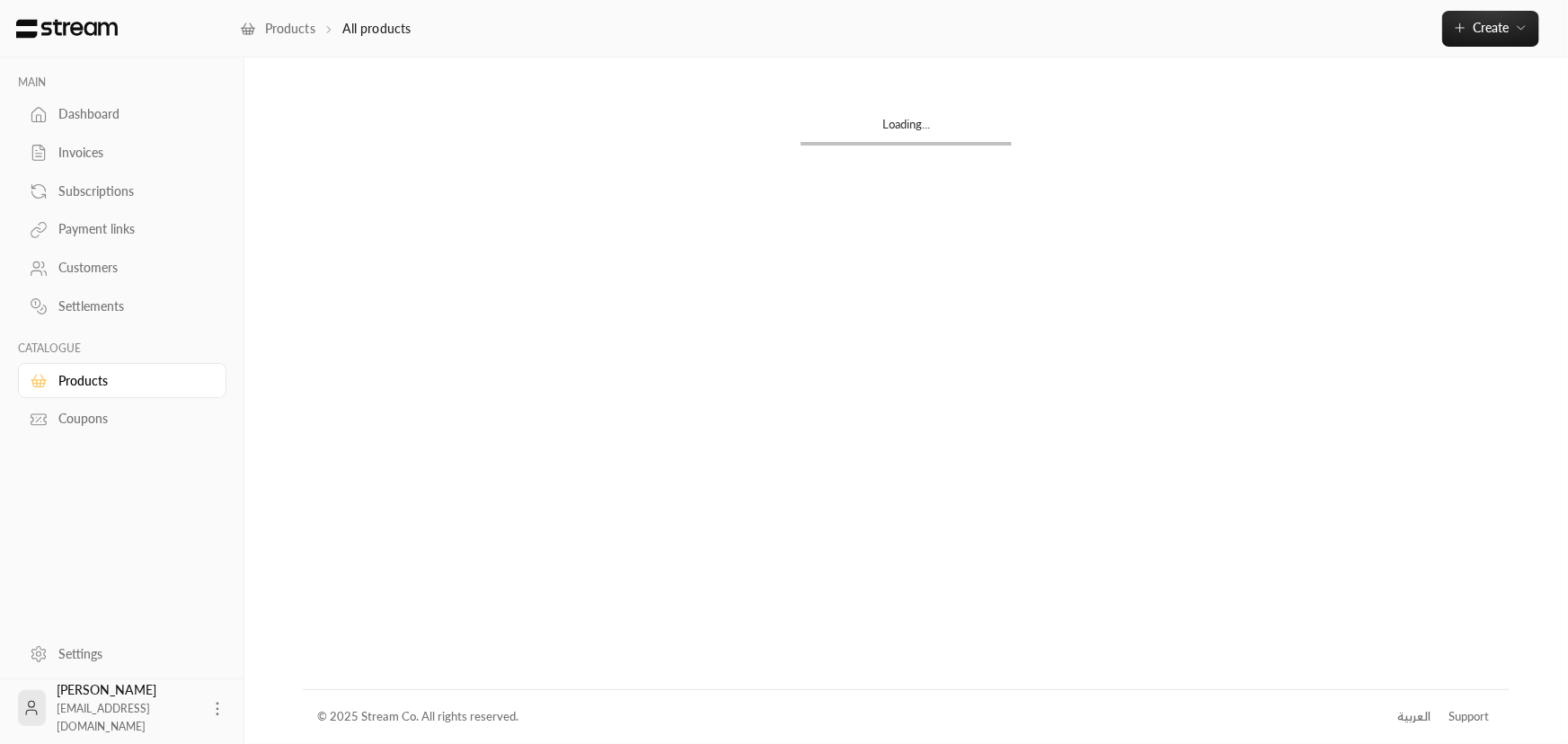
click at [113, 319] on link "Settlements" at bounding box center [122, 307] width 209 height 35
click at [121, 274] on div "Customers" at bounding box center [131, 267] width 146 height 18
click at [141, 233] on div "Payment links" at bounding box center [131, 229] width 146 height 18
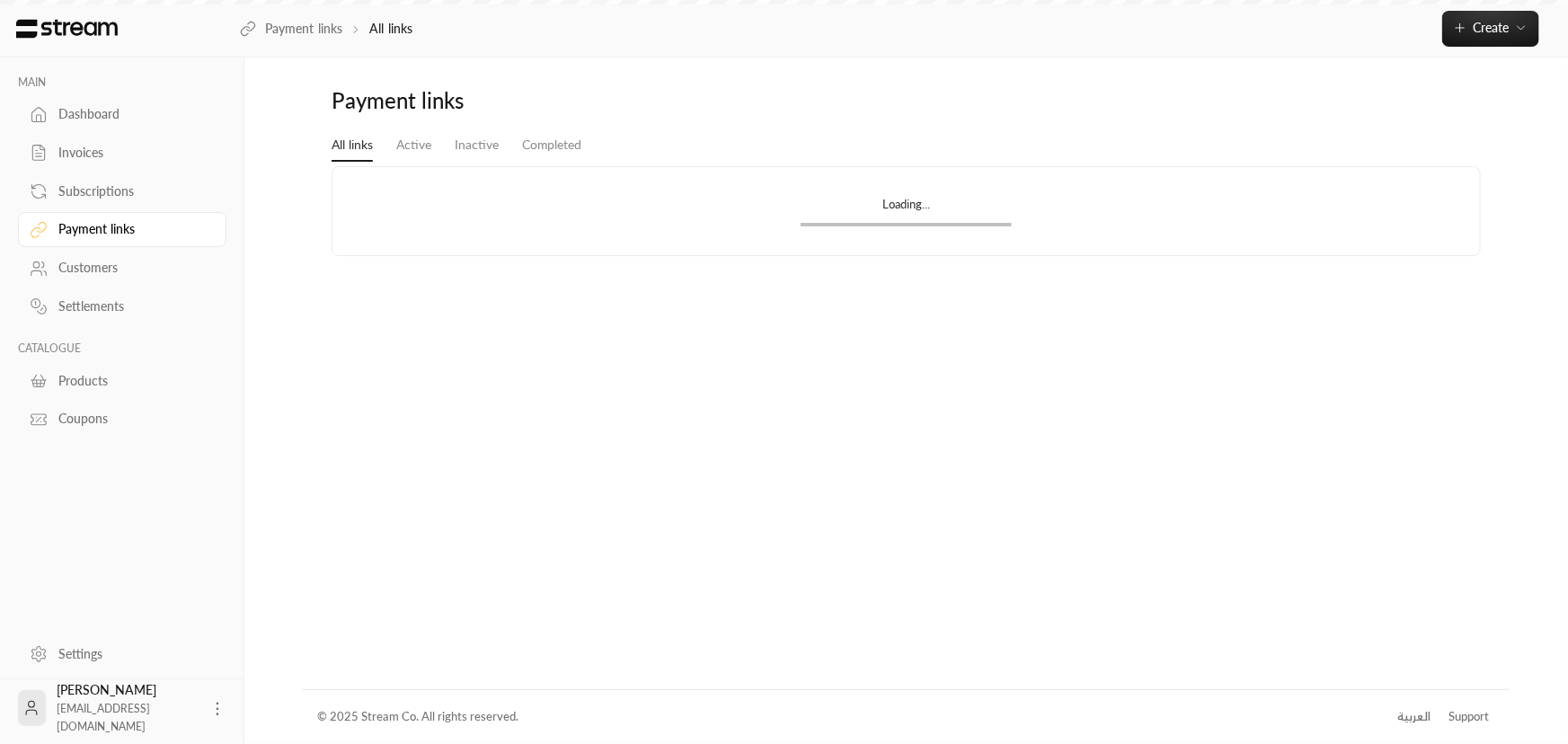
click at [146, 194] on div "Subscriptions" at bounding box center [131, 191] width 146 height 18
click at [160, 165] on link "Invoices" at bounding box center [122, 152] width 209 height 35
click at [172, 120] on div "Dashboard" at bounding box center [131, 114] width 146 height 18
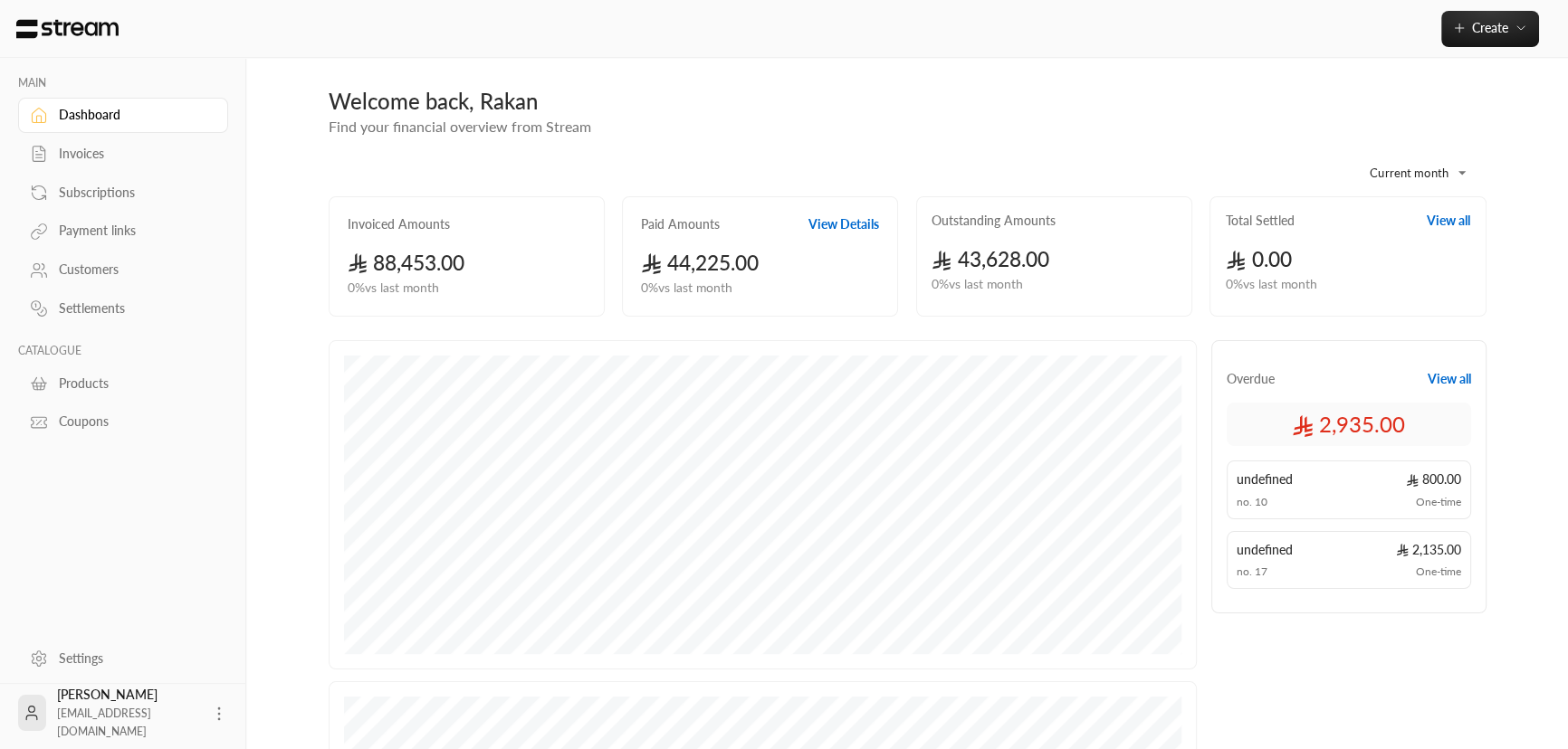
click at [101, 166] on link "Invoices" at bounding box center [123, 153] width 210 height 35
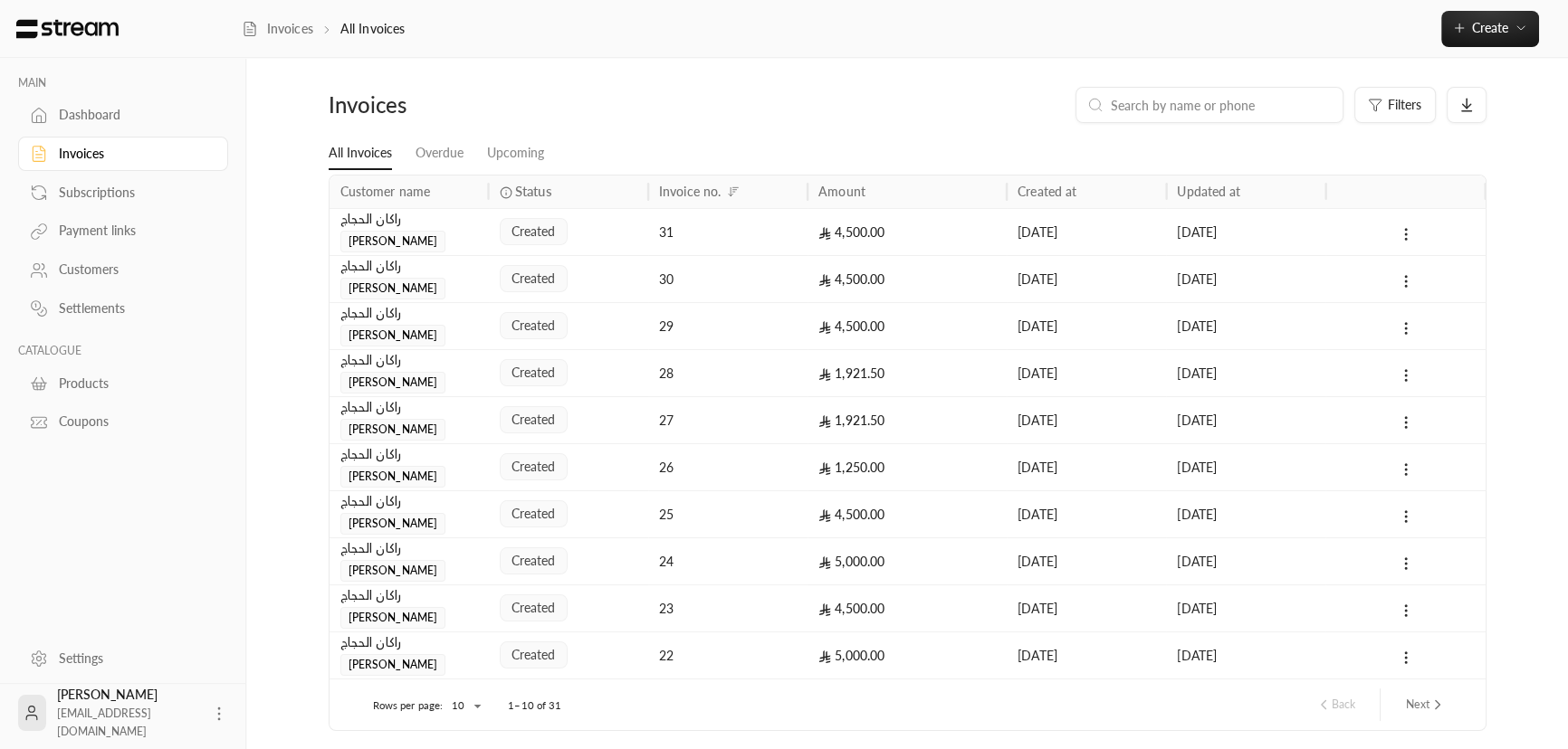
click at [856, 242] on div "4,500.00" at bounding box center [907, 232] width 177 height 46
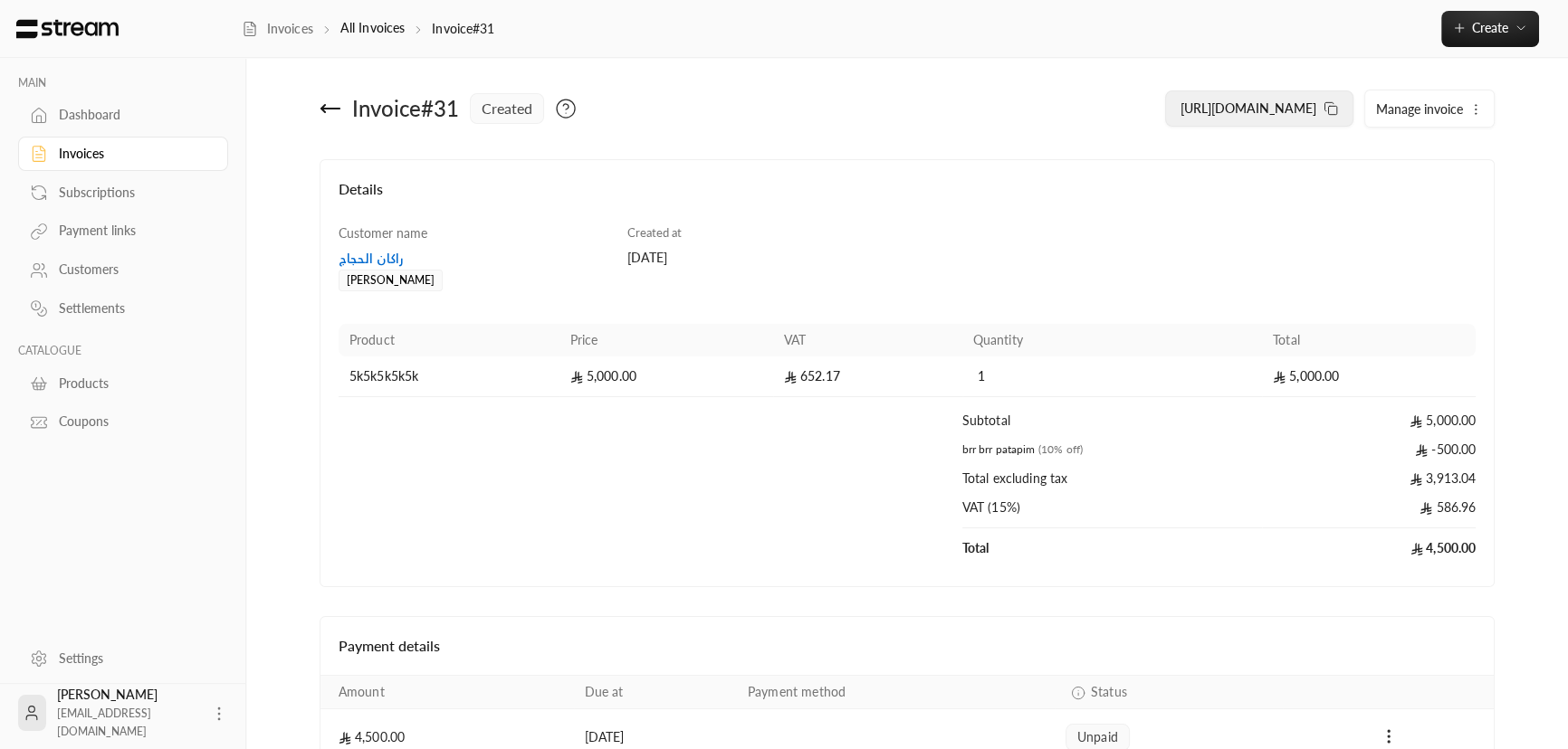
drag, startPoint x: 1334, startPoint y: 104, endPoint x: 1237, endPoint y: 97, distance: 97.3
click at [1333, 104] on icon at bounding box center [1330, 108] width 14 height 14
